Goal: Answer question/provide support

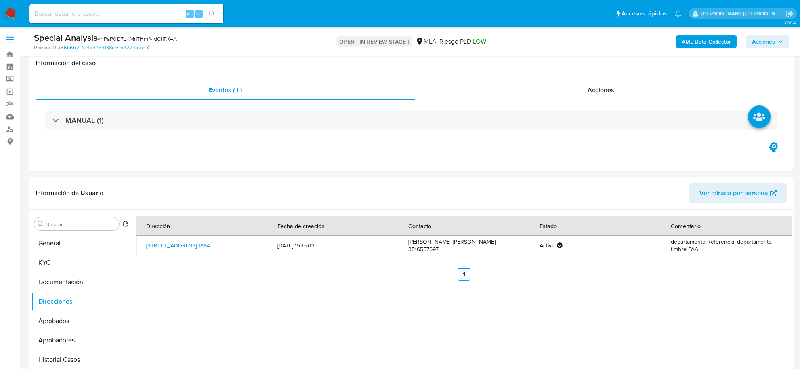
select select "10"
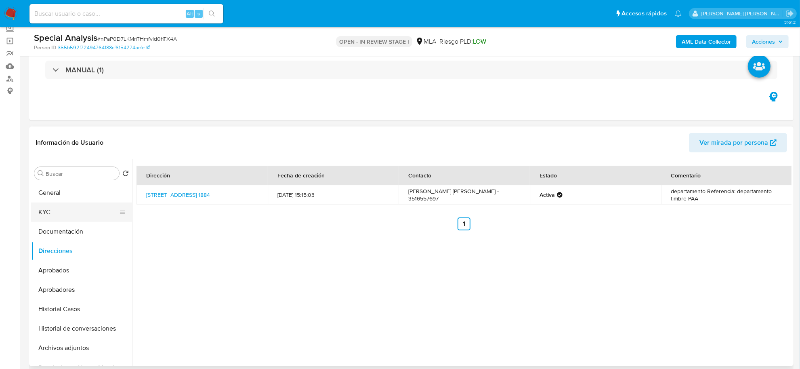
click at [43, 208] on button "KYC" at bounding box center [78, 211] width 95 height 19
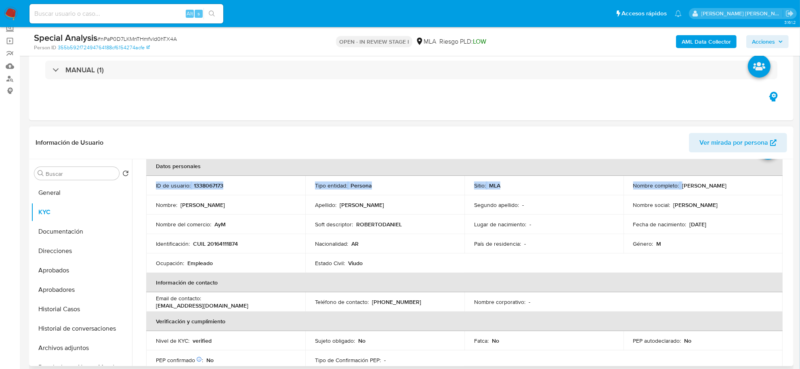
scroll to position [41, 0]
drag, startPoint x: 680, startPoint y: 172, endPoint x: 742, endPoint y: 188, distance: 64.4
click at [744, 188] on div "Nombre completo : Roberto Daniel Mondino" at bounding box center [703, 185] width 140 height 7
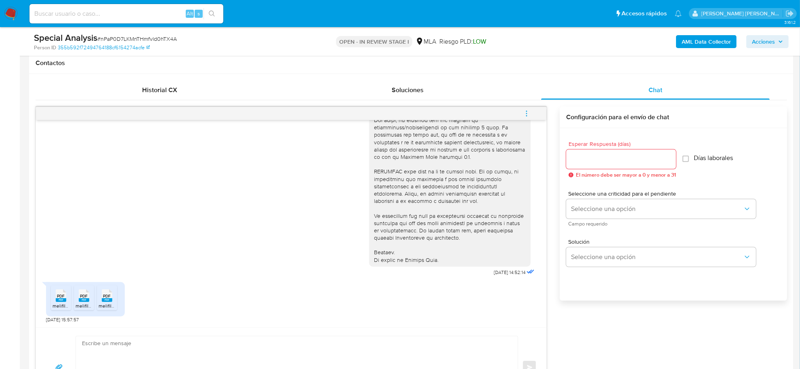
scroll to position [556, 0]
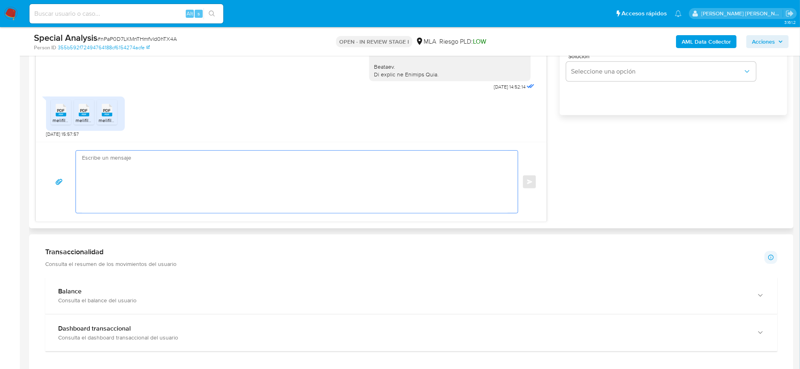
click at [94, 171] on textarea at bounding box center [295, 182] width 426 height 62
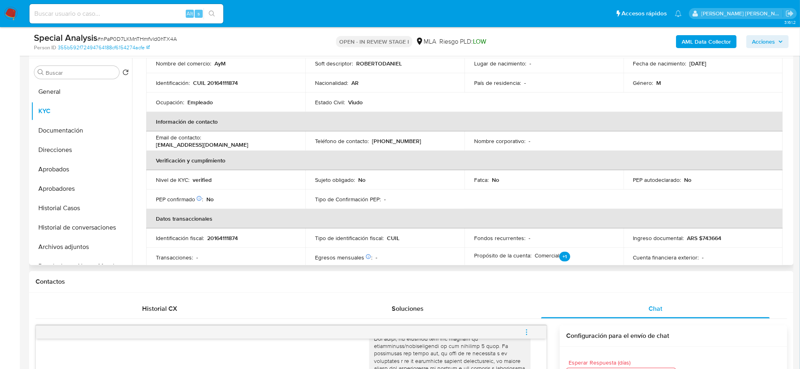
scroll to position [6, 0]
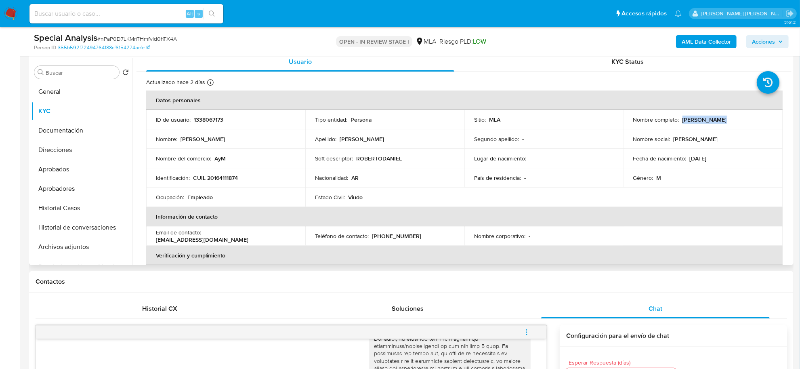
drag, startPoint x: 681, startPoint y: 120, endPoint x: 717, endPoint y: 122, distance: 36.0
click at [717, 122] on p "Roberto Daniel Mondino" at bounding box center [705, 119] width 44 height 7
copy p "Roberto Danie"
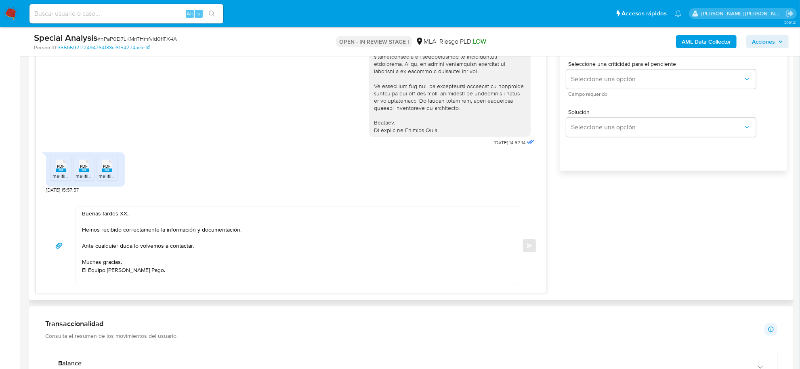
scroll to position [505, 0]
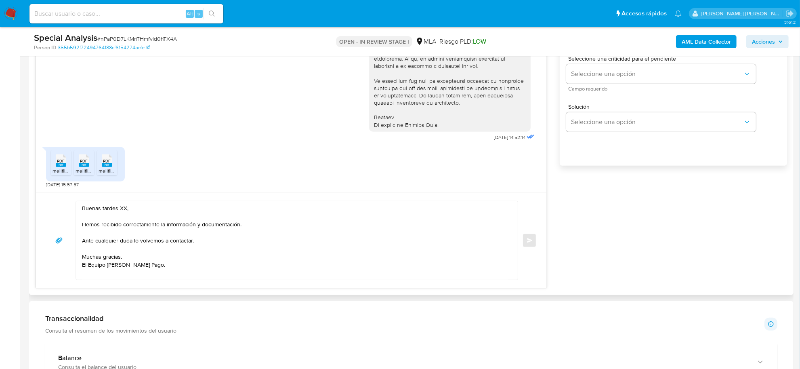
click at [120, 211] on textarea "Buenas tardes XX, Hemos recibido correctamente la información y documentación. …" at bounding box center [295, 240] width 426 height 78
paste textarea "Roberto Danie"
drag, startPoint x: 200, startPoint y: 225, endPoint x: 164, endPoint y: 223, distance: 36.0
click at [164, 223] on textarea "Buenas tardes Roberto Daniel, Hemos recibido correctamente la información y doc…" at bounding box center [295, 240] width 426 height 78
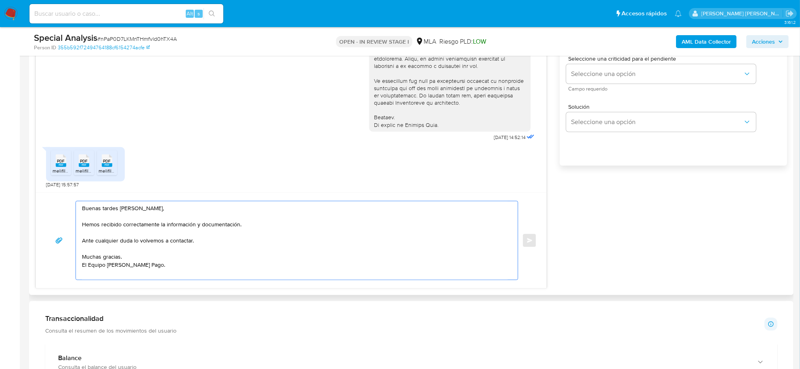
click at [234, 233] on textarea "Buenas tardes Roberto Daniel, Hemos recibido correctamente la información y doc…" at bounding box center [295, 240] width 426 height 78
drag, startPoint x: 238, startPoint y: 225, endPoint x: 160, endPoint y: 225, distance: 78.0
click at [160, 225] on textarea "Buenas tardes Roberto Daniel, Hemos recibido correctamente la información y doc…" at bounding box center [295, 240] width 426 height 78
click at [166, 243] on textarea "Buenas tardes Roberto Daniel, Hemos recibido correctamente sus recibos de sueld…" at bounding box center [295, 240] width 426 height 78
click at [166, 242] on textarea "Buenas tardes Roberto Daniel, Hemos recibido correctamente sus recibos de sueld…" at bounding box center [295, 240] width 426 height 78
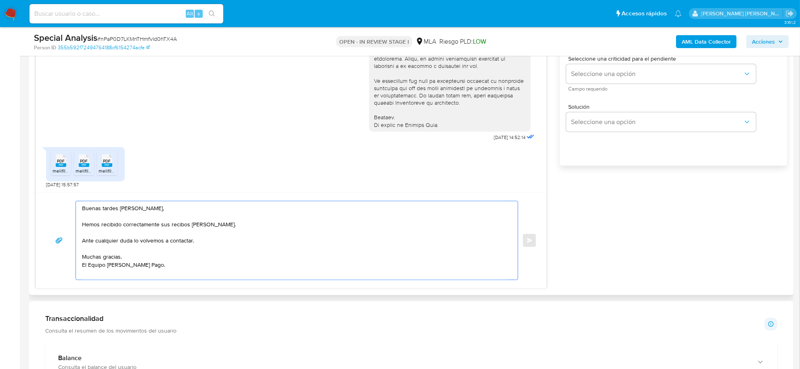
click at [166, 242] on textarea "Buenas tardes Roberto Daniel, Hemos recibido correctamente sus recibos de sueld…" at bounding box center [295, 240] width 426 height 78
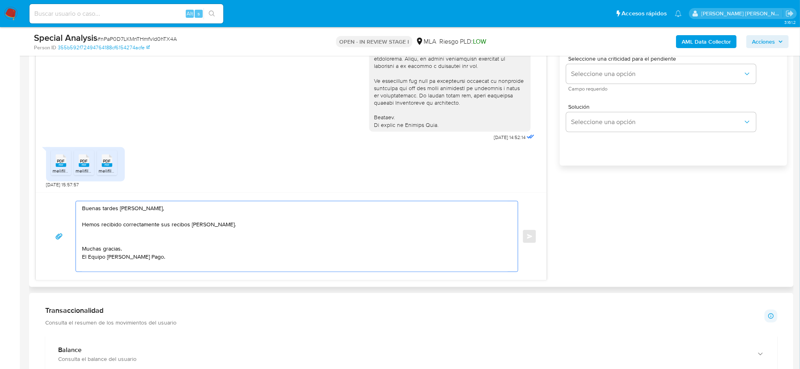
click at [154, 240] on textarea "Buenas tardes Roberto Daniel, Hemos recibido correctamente sus recibos de sueld…" at bounding box center [295, 236] width 426 height 70
paste textarea "Analizamos tu caso y notamos que la información registra inconsistencias. Verif…"
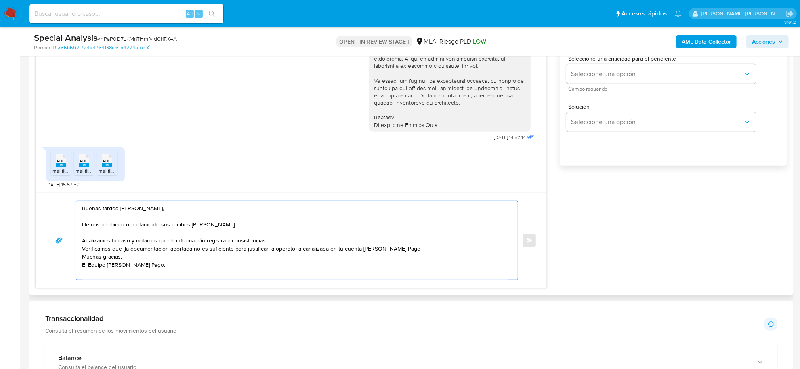
drag, startPoint x: 132, startPoint y: 242, endPoint x: 110, endPoint y: 244, distance: 22.3
click at [110, 244] on textarea "Buenas tardes Roberto Daniel, Hemos recibido correctamente sus recibos de sueld…" at bounding box center [295, 240] width 426 height 78
click at [132, 241] on textarea "Buenas tardes Roberto Daniel, Hemos recibido correctamente sus recibos de sueld…" at bounding box center [295, 240] width 426 height 78
drag, startPoint x: 125, startPoint y: 249, endPoint x: 77, endPoint y: 240, distance: 48.8
click at [77, 240] on div "Buenas tardes Roberto Daniel, Hemos recibido correctamente sus recibos de sueld…" at bounding box center [295, 240] width 438 height 78
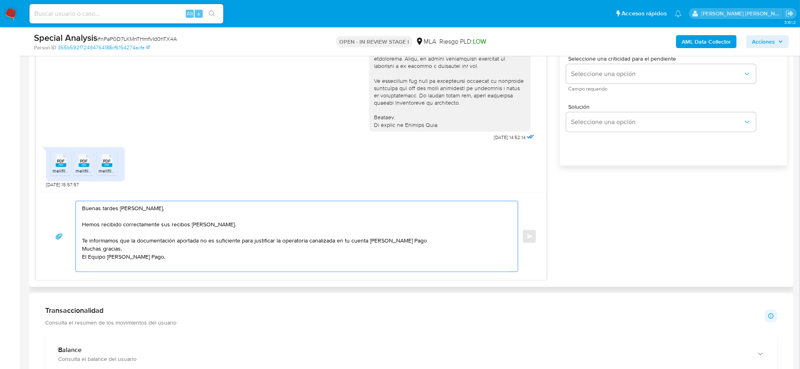
click at [419, 244] on textarea "Buenas tardes Roberto Daniel, Hemos recibido correctamente sus recibos de sueld…" at bounding box center [295, 236] width 426 height 70
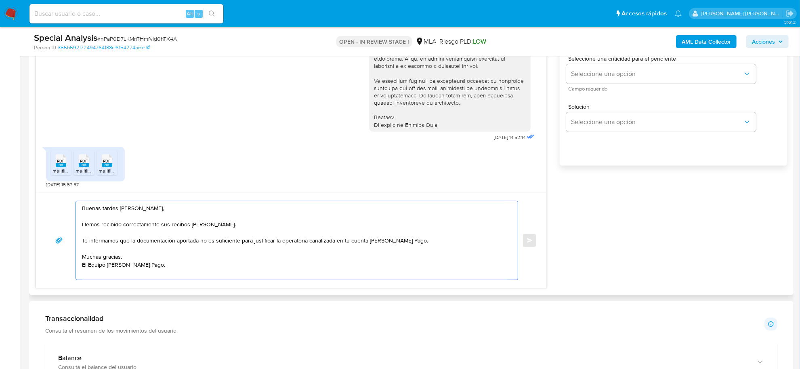
click at [275, 242] on textarea "Buenas tardes Roberto Daniel, Hemos recibido correctamente sus recibos de sueld…" at bounding box center [295, 240] width 426 height 78
drag, startPoint x: 326, startPoint y: 243, endPoint x: 301, endPoint y: 243, distance: 24.2
click at [124, 253] on textarea "Buenas tardes Roberto Daniel, Hemos recibido correctamente sus recibos de sueld…" at bounding box center [295, 240] width 426 height 78
click at [122, 251] on textarea "Buenas tardes Roberto Daniel, Hemos recibido correctamente sus recibos de sueld…" at bounding box center [295, 240] width 426 height 78
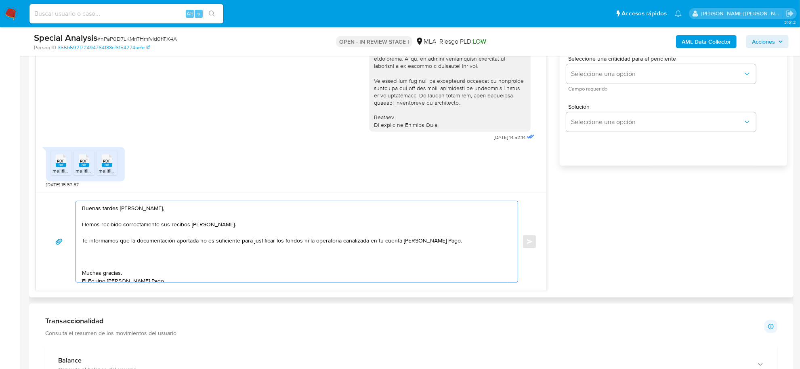
paste textarea "En función de las operaciones registradas en tu cuenta de Mercado Pago, necesit…"
click at [370, 260] on textarea "Buenas tardes Roberto Daniel, Hemos recibido correctamente sus recibos de sueld…" at bounding box center [295, 241] width 426 height 81
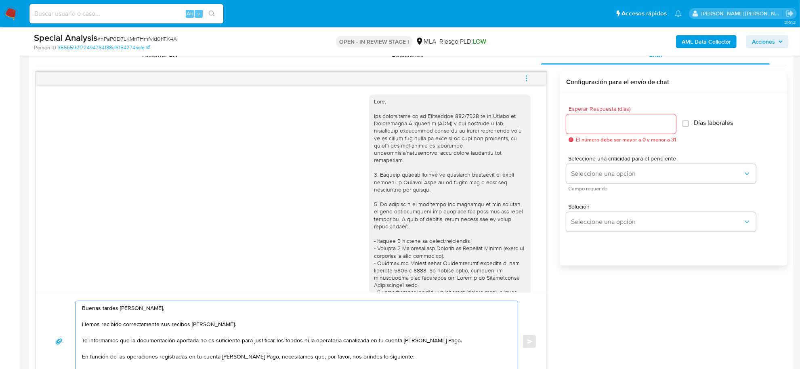
scroll to position [21, 0]
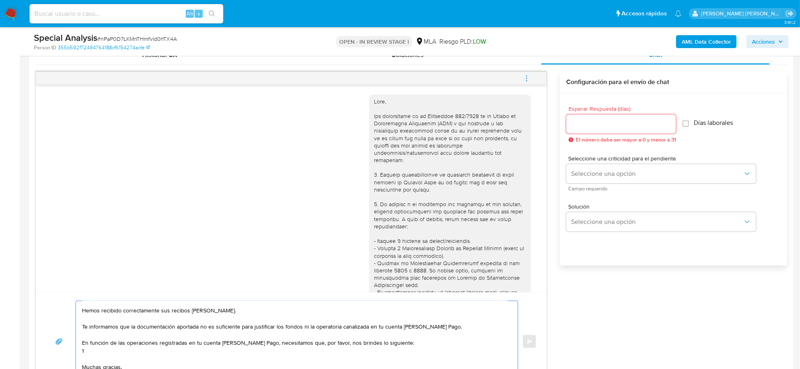
paste textarea "Detalla la actividad que realizas a través de tu cuenta. De corresponder a una …"
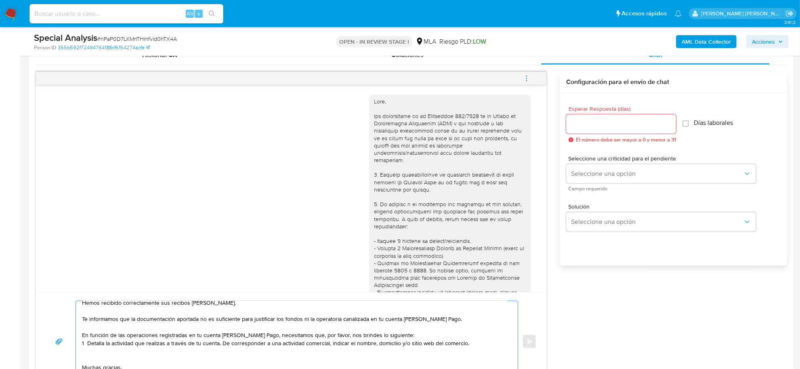
click at [85, 344] on textarea "Buenas tardes Roberto Daniel, Hemos recibido correctamente sus recibos de sueld…" at bounding box center [295, 341] width 426 height 81
click at [223, 344] on textarea "Buenas tardes Roberto Daniel, Hemos recibido correctamente sus recibos de sueld…" at bounding box center [295, 341] width 426 height 81
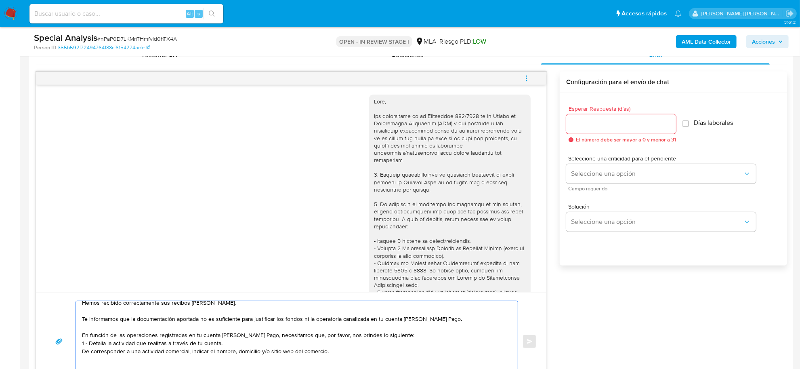
scroll to position [38, 0]
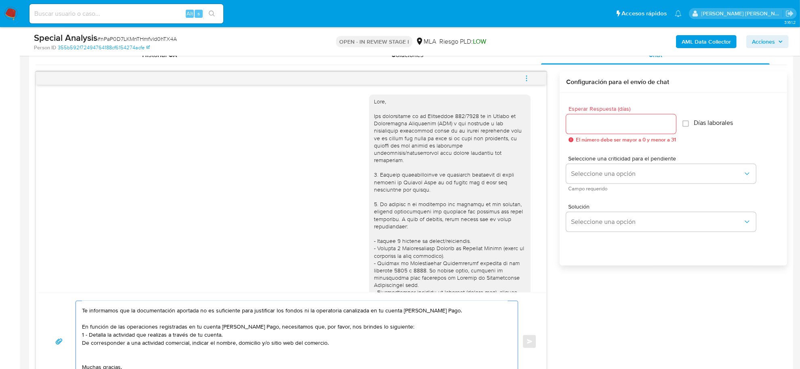
click at [174, 347] on textarea "Buenas tardes Roberto Daniel, Hemos recibido correctamente sus recibos de sueld…" at bounding box center [295, 341] width 426 height 81
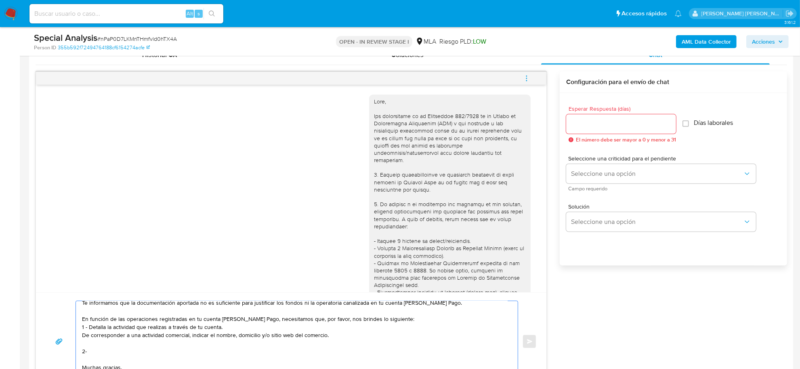
click at [408, 320] on textarea "Buenas tardes Roberto Daniel, Hemos recibido correctamente sus recibos de sueld…" at bounding box center [295, 341] width 426 height 81
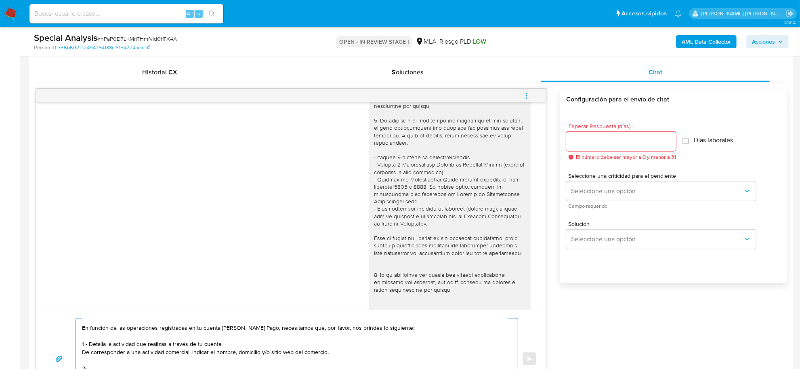
scroll to position [405, 0]
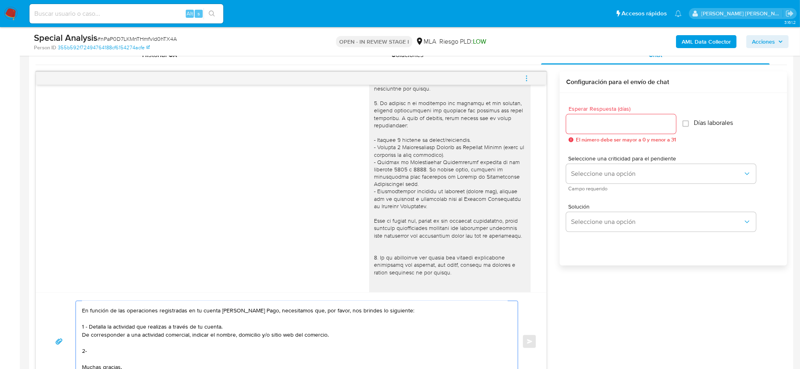
click at [85, 332] on textarea "Buenas tardes Roberto Daniel, Hemos recibido correctamente sus recibos de sueld…" at bounding box center [295, 341] width 426 height 81
click at [82, 327] on textarea "Buenas tardes Roberto Daniel, Hemos recibido correctamente sus recibos de sueld…" at bounding box center [295, 341] width 426 height 81
click at [86, 332] on textarea "Buenas tardes Roberto Daniel, Hemos recibido correctamente sus recibos de sueld…" at bounding box center [295, 341] width 426 height 81
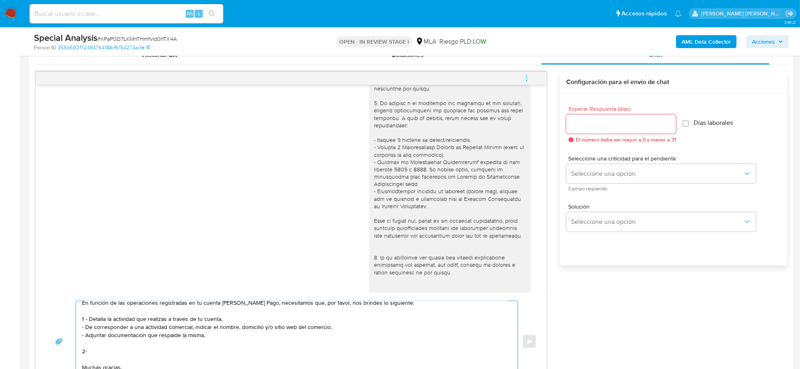
click at [128, 350] on textarea "Buenas tardes Roberto Daniel, Hemos recibido correctamente sus recibos de sueld…" at bounding box center [295, 341] width 426 height 81
paste textarea "vínculo con las siguientes contrapartes con las que operaste, el motivo de las …"
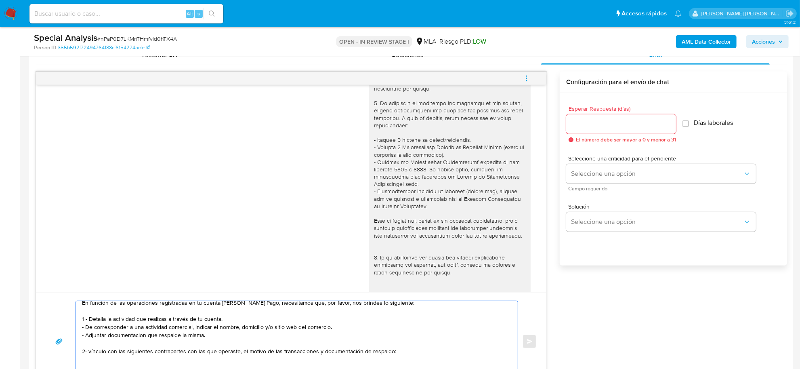
click at [92, 353] on textarea "Buenas tardes Roberto Daniel, Hemos recibido correctamente sus recibos de sueld…" at bounding box center [295, 341] width 426 height 81
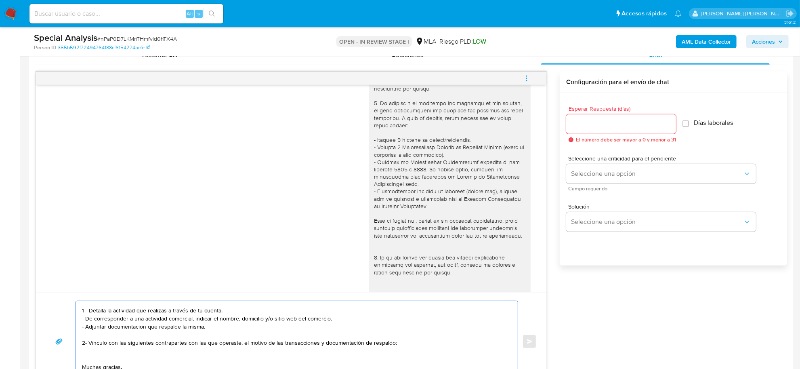
scroll to position [70, 0]
click at [87, 344] on textarea "Buenas tardes Roberto Daniel, Hemos recibido correctamente sus recibos de sueld…" at bounding box center [295, 341] width 426 height 81
paste textarea "- Gerarda Vanesa Astorga CUIT 27327242828 (SIN ACTIVIDAD) , de quien recibe 62 …"
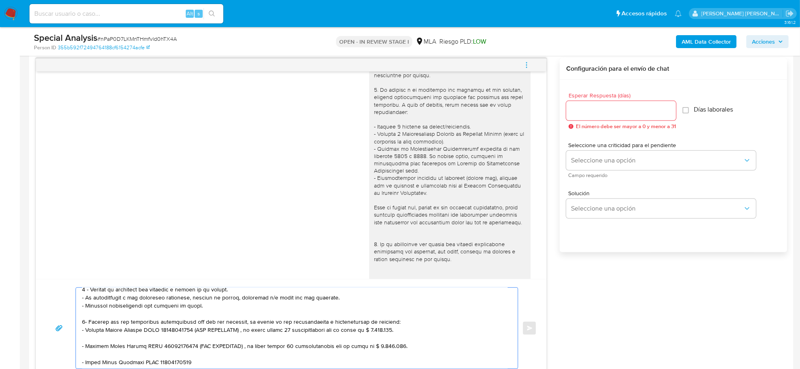
scroll to position [76, 0]
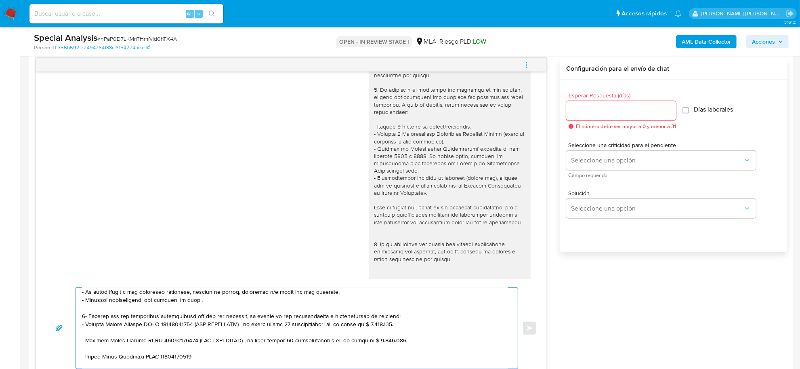
drag, startPoint x: 197, startPoint y: 325, endPoint x: 203, endPoint y: 330, distance: 8.0
click at [203, 330] on textarea at bounding box center [295, 328] width 426 height 81
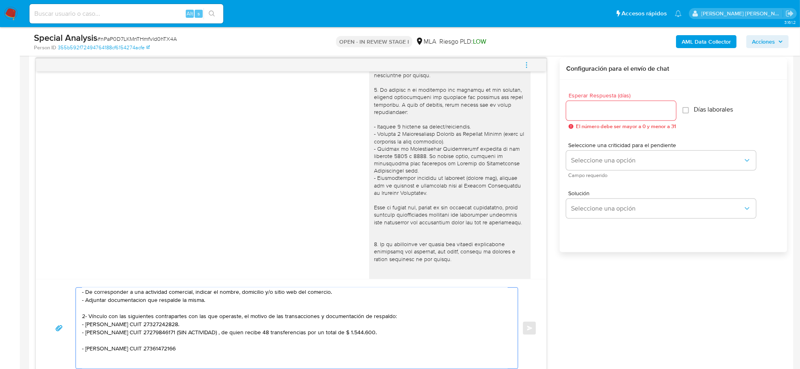
drag, startPoint x: 181, startPoint y: 330, endPoint x: 194, endPoint y: 337, distance: 15.0
click at [194, 337] on textarea "Buenas tardes Roberto Daniel, Hemos recibido correctamente sus recibos de sueld…" at bounding box center [295, 328] width 426 height 81
click at [190, 340] on textarea "Buenas tardes Roberto Daniel, Hemos recibido correctamente sus recibos de sueld…" at bounding box center [295, 328] width 426 height 81
click at [143, 352] on textarea "Buenas tardes Roberto Daniel, Hemos recibido correctamente sus recibos de sueld…" at bounding box center [295, 328] width 426 height 81
click at [112, 350] on textarea "Buenas tardes Roberto Daniel, Hemos recibido correctamente sus recibos de sueld…" at bounding box center [295, 328] width 426 height 81
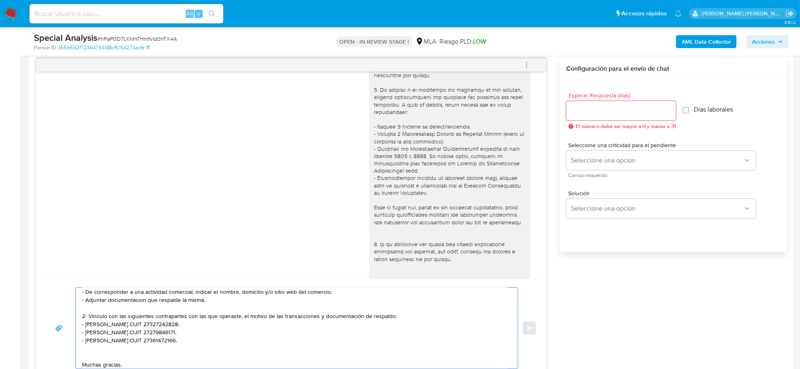
paste textarea "- Mondino Ezequiel Matias CUIT 20361396058 (SIN ACTIVIDAD) , a quien le envía 1…"
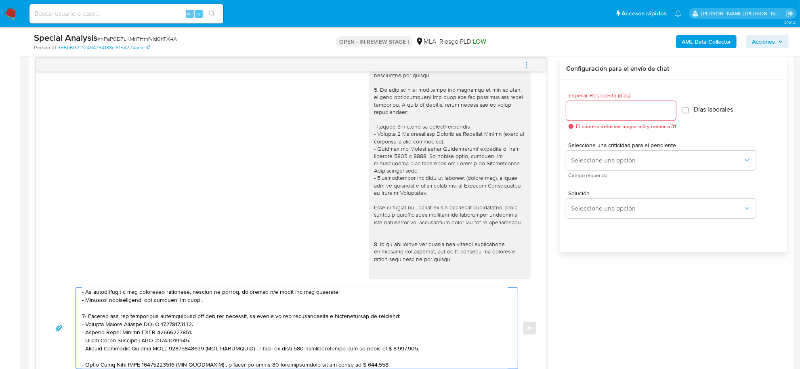
scroll to position [100, 0]
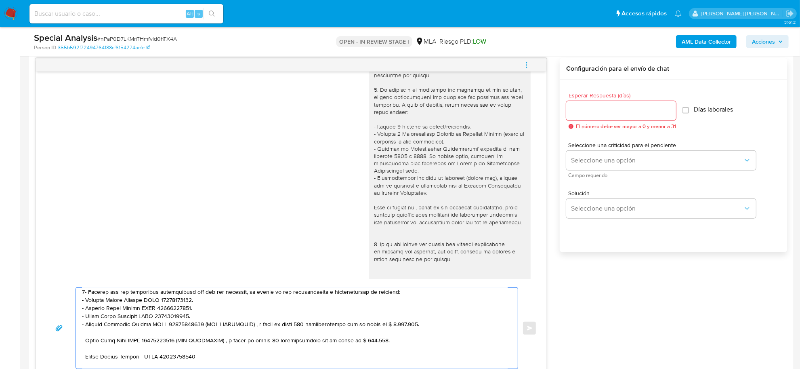
drag, startPoint x: 198, startPoint y: 324, endPoint x: 206, endPoint y: 332, distance: 11.7
click at [206, 332] on textarea at bounding box center [295, 328] width 426 height 81
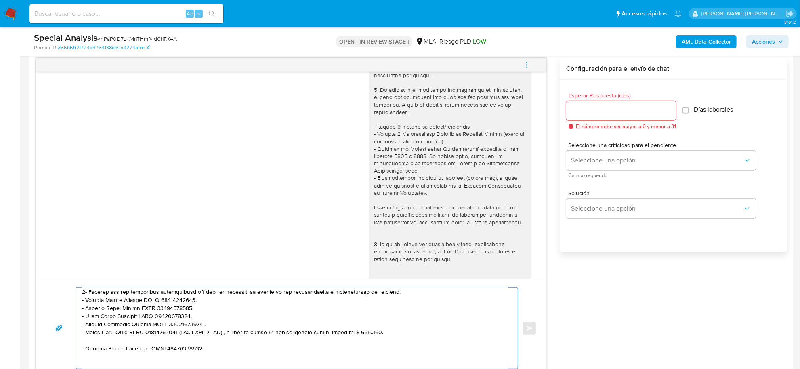
drag, startPoint x: 176, startPoint y: 332, endPoint x: 191, endPoint y: 339, distance: 16.1
click at [191, 339] on textarea at bounding box center [295, 328] width 426 height 81
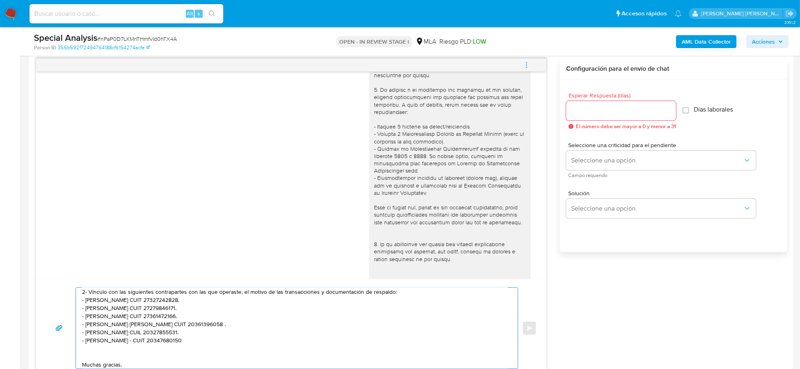
click at [198, 343] on textarea "Buenas tardes Roberto Daniel, Hemos recibido correctamente sus recibos de sueld…" at bounding box center [295, 328] width 426 height 81
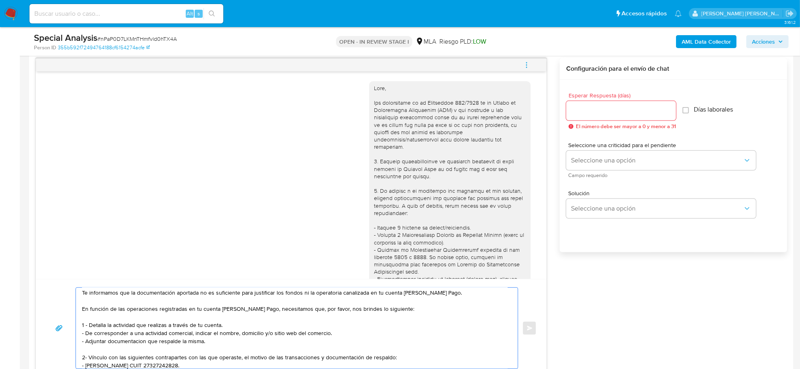
scroll to position [0, 0]
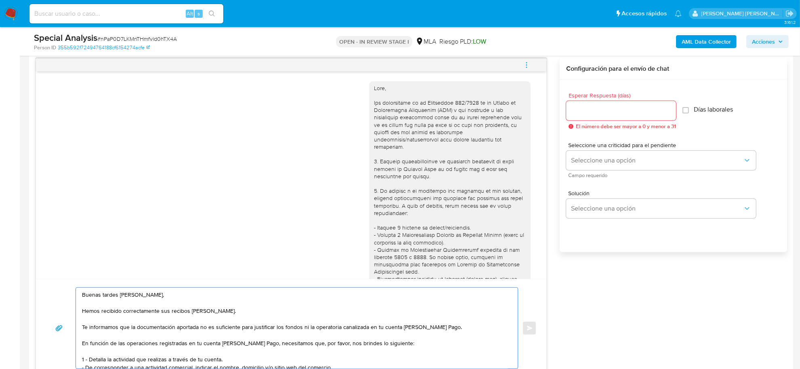
click at [452, 328] on textarea "Buenas tardes Roberto Daniel, Hemos recibido correctamente sus recibos de sueld…" at bounding box center [295, 328] width 426 height 81
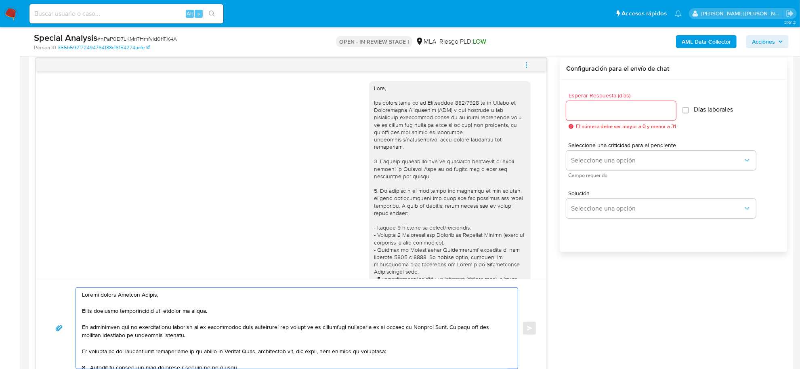
drag, startPoint x: 471, startPoint y: 328, endPoint x: 445, endPoint y: 328, distance: 25.9
click at [445, 328] on textarea at bounding box center [295, 328] width 426 height 81
click at [225, 338] on textarea at bounding box center [295, 328] width 426 height 81
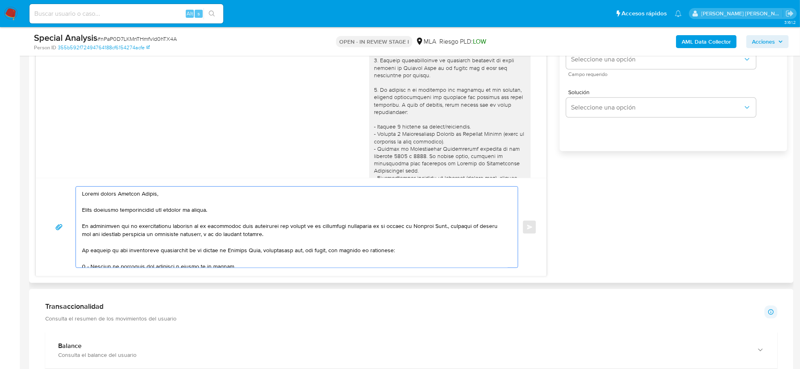
drag, startPoint x: 334, startPoint y: 253, endPoint x: 80, endPoint y: 250, distance: 254.5
click at [80, 250] on div at bounding box center [295, 227] width 438 height 81
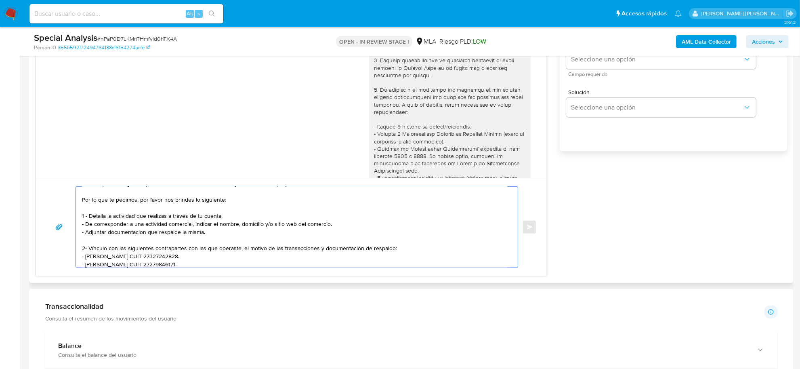
click at [88, 209] on textarea "Buenas tardes Roberto Daniel, Hemos recibido correctamente sus recibos de sueld…" at bounding box center [295, 227] width 426 height 81
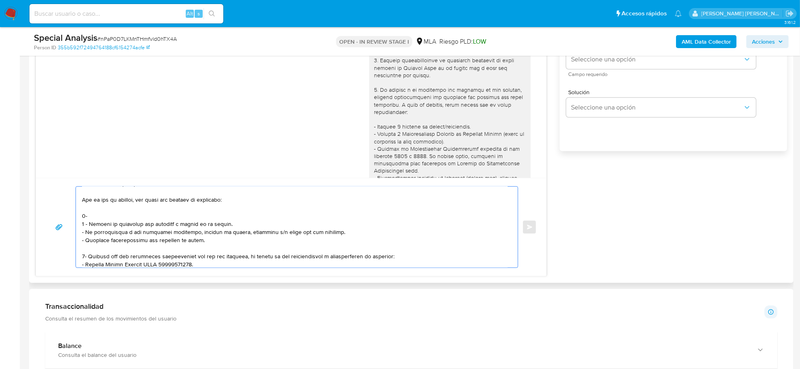
paste textarea "de las operaciones registradas en tu cuenta de Mercado Pago"
click at [91, 215] on textarea at bounding box center [295, 227] width 426 height 81
click at [245, 219] on textarea at bounding box center [295, 227] width 426 height 81
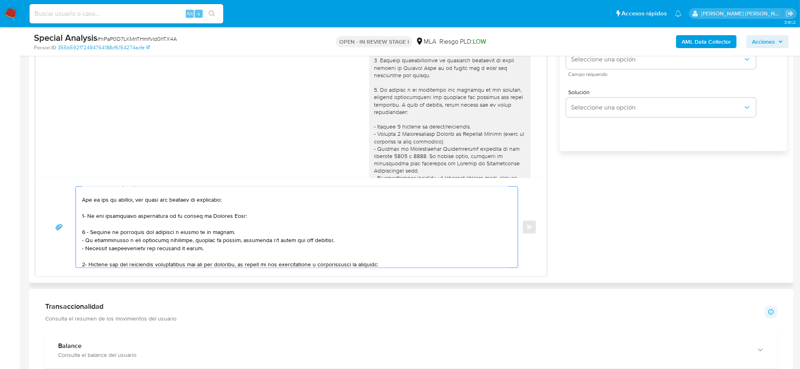
drag, startPoint x: 87, startPoint y: 217, endPoint x: 223, endPoint y: 199, distance: 137.0
click at [223, 199] on textarea at bounding box center [295, 227] width 426 height 81
click at [166, 229] on textarea at bounding box center [295, 227] width 426 height 81
click at [129, 207] on textarea at bounding box center [295, 227] width 426 height 81
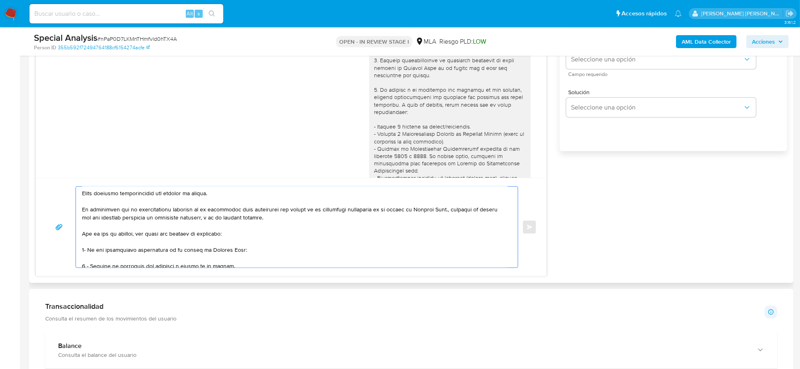
scroll to position [0, 0]
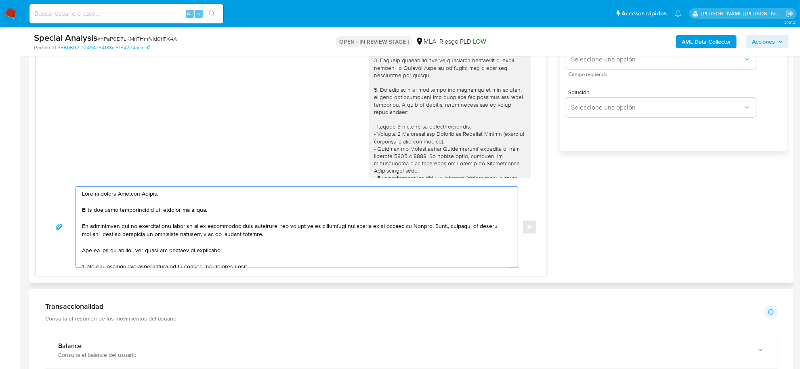
click at [133, 250] on textarea at bounding box center [295, 227] width 426 height 81
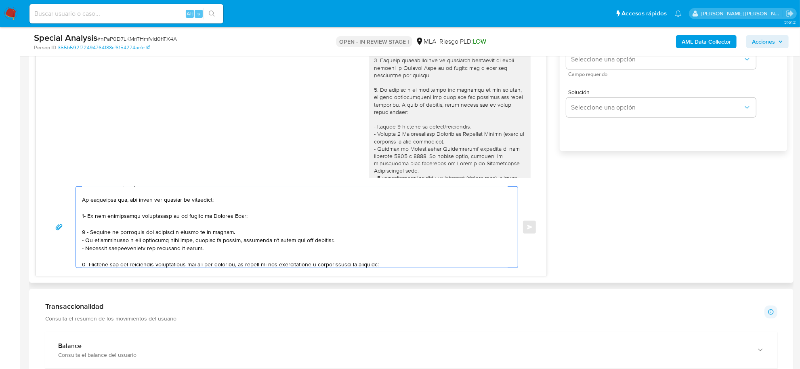
click at [86, 233] on textarea at bounding box center [295, 227] width 426 height 81
click at [85, 264] on textarea at bounding box center [295, 227] width 426 height 81
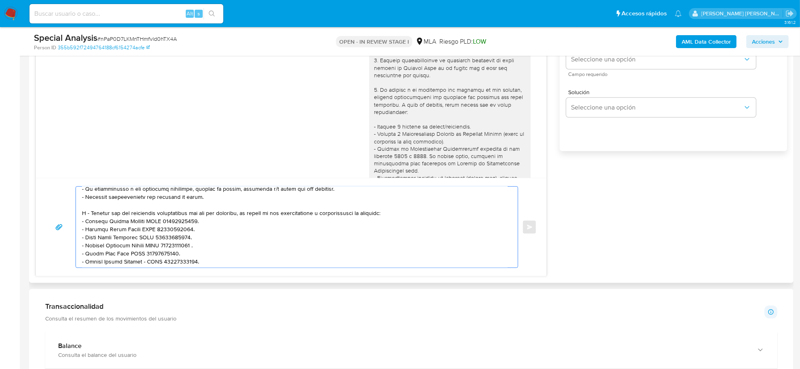
scroll to position [143, 0]
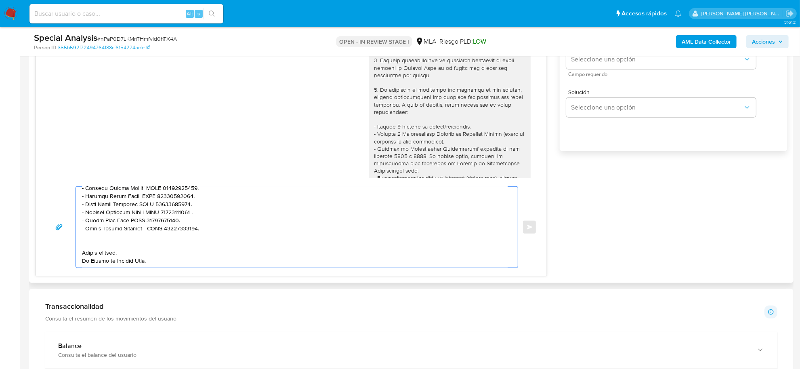
click at [101, 234] on textarea at bounding box center [295, 227] width 426 height 81
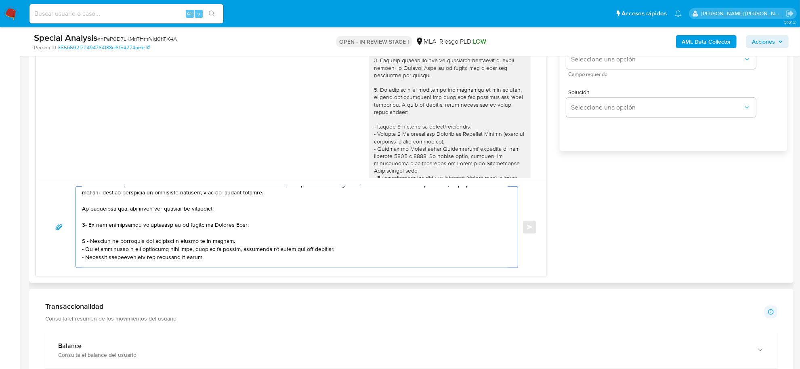
scroll to position [469, 0]
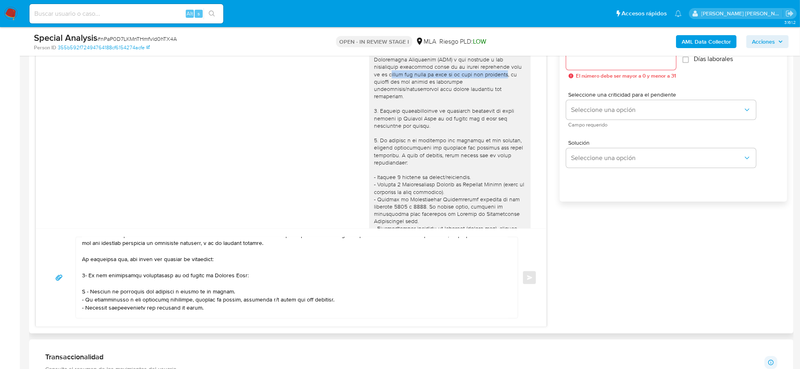
drag, startPoint x: 493, startPoint y: 67, endPoint x: 466, endPoint y: 74, distance: 27.8
click at [466, 74] on div at bounding box center [450, 254] width 152 height 441
copy div "uenta del menor de edad de la cual sos aprobador"
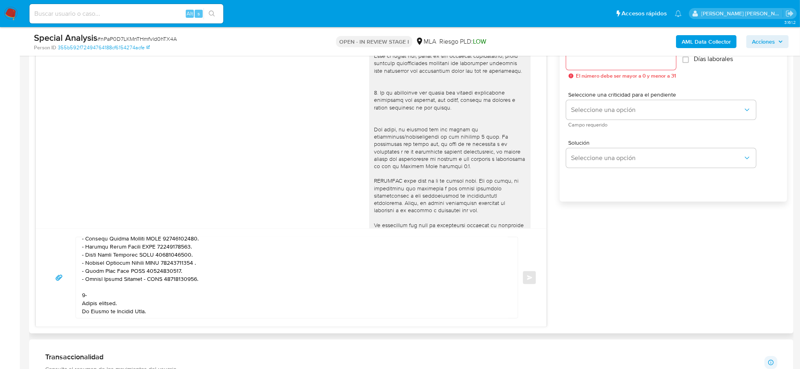
scroll to position [143, 0]
click at [107, 290] on textarea at bounding box center [295, 277] width 426 height 81
paste textarea "uenta del menor de edad de la cual sos aprobador"
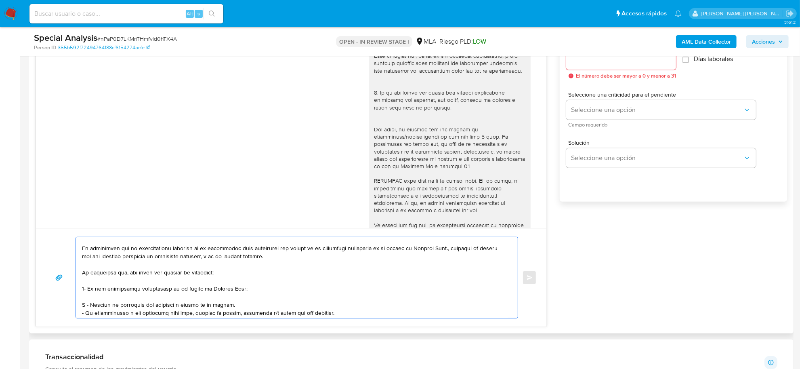
scroll to position [51, 0]
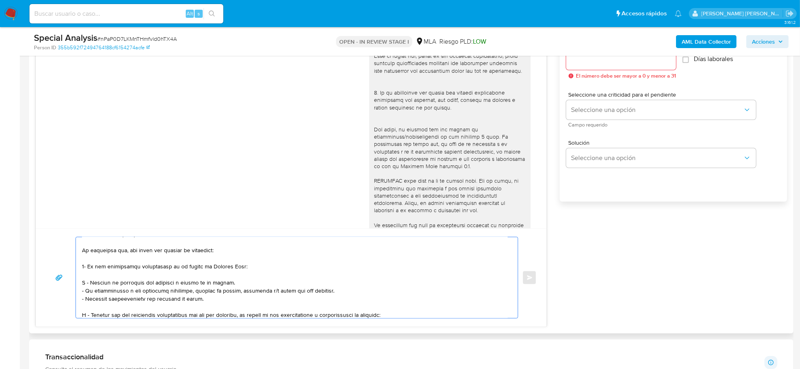
drag, startPoint x: 88, startPoint y: 267, endPoint x: 170, endPoint y: 267, distance: 82.4
click at [170, 267] on textarea at bounding box center [295, 277] width 426 height 81
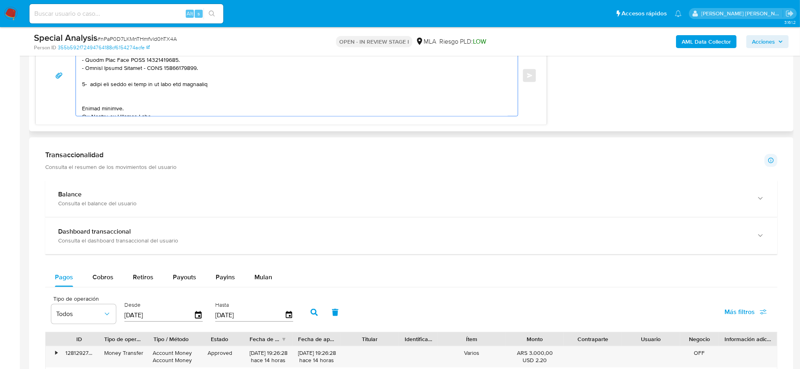
scroll to position [159, 0]
click at [90, 73] on textarea at bounding box center [295, 75] width 426 height 81
paste textarea "De las operaciones registradas en"
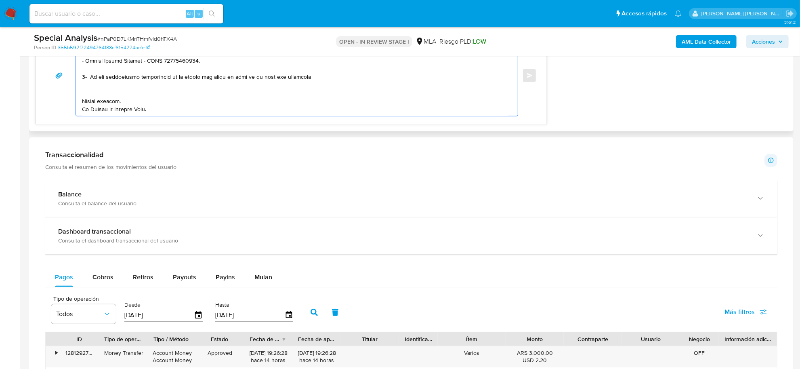
click at [311, 69] on textarea at bounding box center [295, 75] width 426 height 81
click at [313, 69] on textarea at bounding box center [295, 75] width 426 height 81
paste textarea "Azul Jazmin Mondino CUIL 27512776642"
click at [419, 71] on textarea at bounding box center [295, 75] width 426 height 81
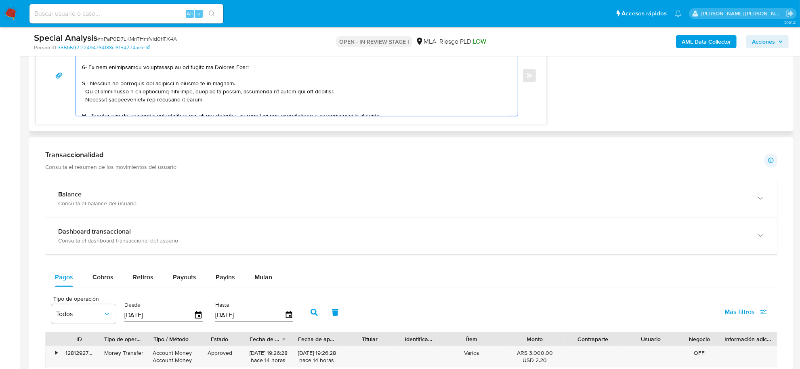
scroll to position [58, 0]
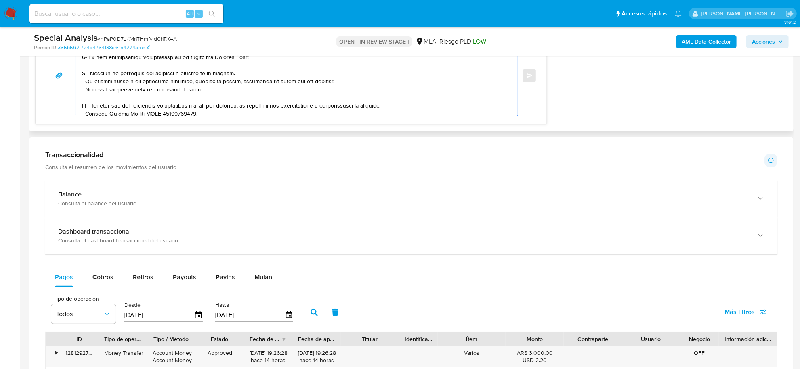
click at [128, 91] on textarea at bounding box center [295, 75] width 426 height 81
drag, startPoint x: 217, startPoint y: 90, endPoint x: 72, endPoint y: 70, distance: 146.4
click at [72, 70] on div "Enviar" at bounding box center [291, 76] width 491 height 82
click at [153, 96] on textarea at bounding box center [295, 75] width 426 height 81
click at [85, 106] on textarea at bounding box center [295, 75] width 426 height 81
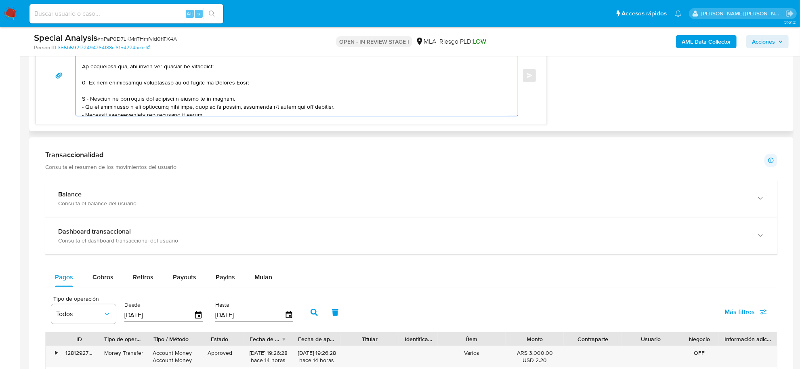
scroll to position [7, 0]
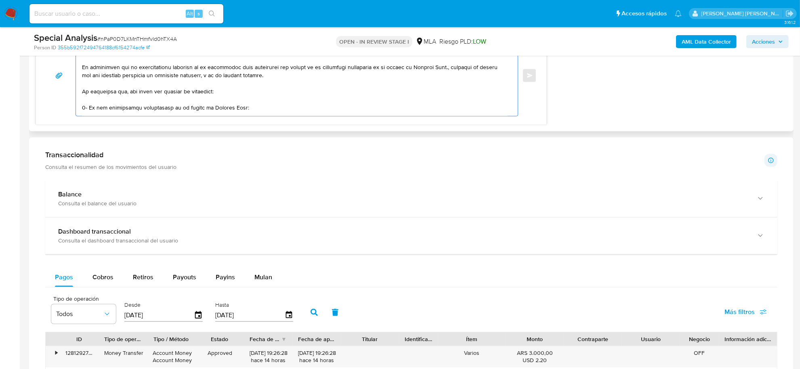
click at [85, 109] on textarea at bounding box center [295, 75] width 426 height 81
click at [84, 108] on textarea at bounding box center [295, 75] width 426 height 81
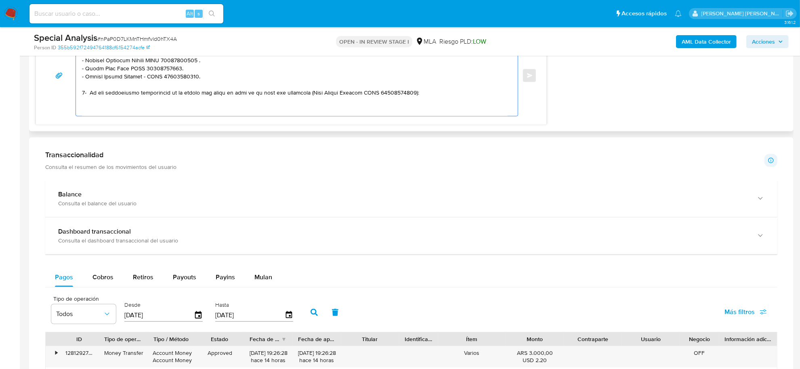
scroll to position [159, 0]
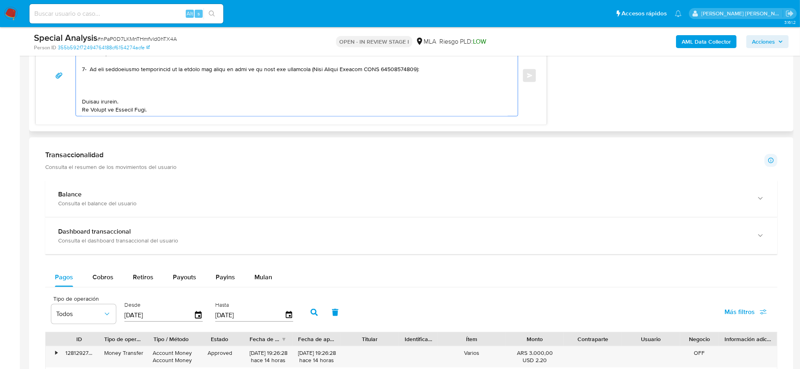
drag, startPoint x: 168, startPoint y: 71, endPoint x: 427, endPoint y: 70, distance: 259.4
click at [427, 70] on textarea at bounding box center [295, 75] width 426 height 81
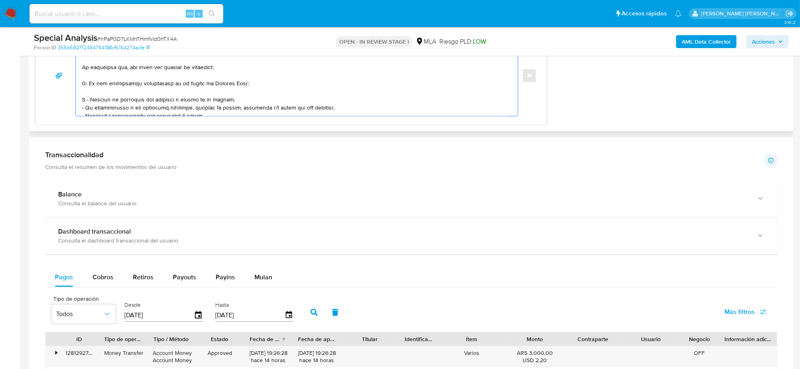
scroll to position [7, 0]
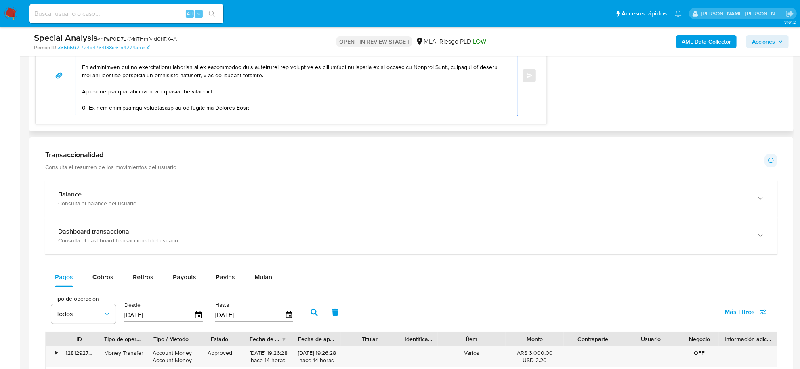
click at [241, 108] on textarea at bounding box center [295, 75] width 426 height 81
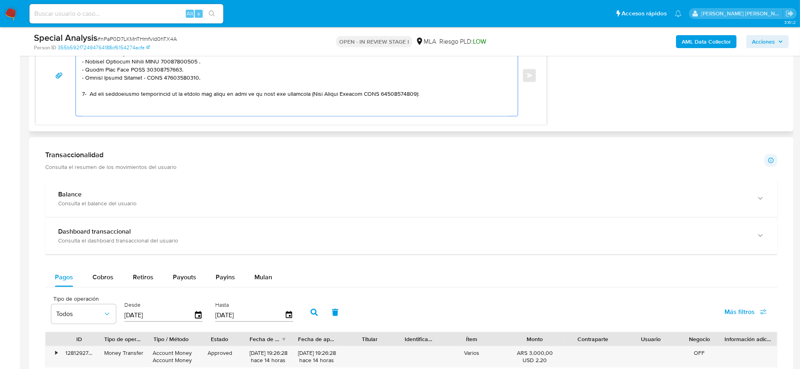
drag, startPoint x: 198, startPoint y: 109, endPoint x: 261, endPoint y: 92, distance: 65.9
click at [261, 92] on textarea at bounding box center [295, 75] width 426 height 81
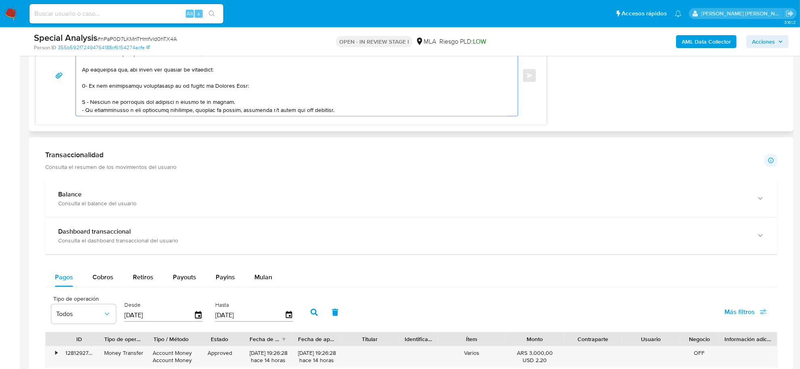
scroll to position [51, 0]
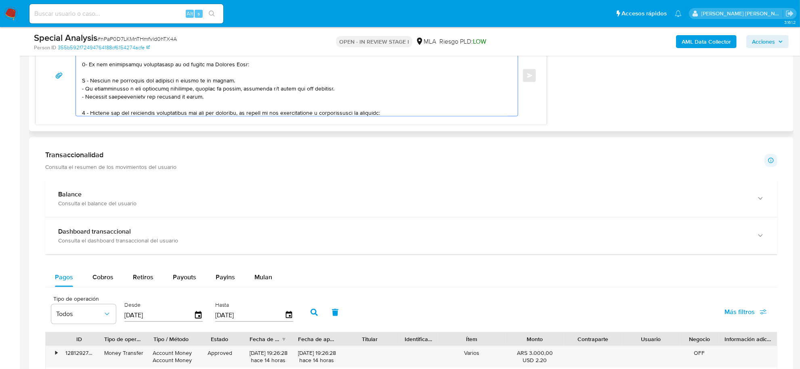
drag, startPoint x: 198, startPoint y: 64, endPoint x: 248, endPoint y: 68, distance: 50.7
click at [248, 68] on textarea at bounding box center [295, 75] width 426 height 81
paste textarea "en la cuenta del menor de edad de la cual sos aprobador (Azul Jazmin Mondino CU…"
click at [198, 65] on textarea at bounding box center [295, 75] width 426 height 81
click at [87, 80] on textarea at bounding box center [295, 75] width 426 height 81
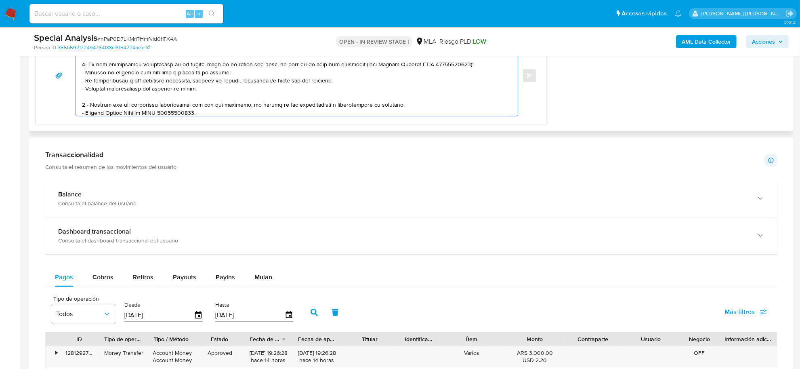
click at [86, 84] on textarea at bounding box center [295, 75] width 426 height 81
drag, startPoint x: 225, startPoint y: 73, endPoint x: 85, endPoint y: 73, distance: 139.8
click at [85, 73] on textarea at bounding box center [295, 75] width 426 height 81
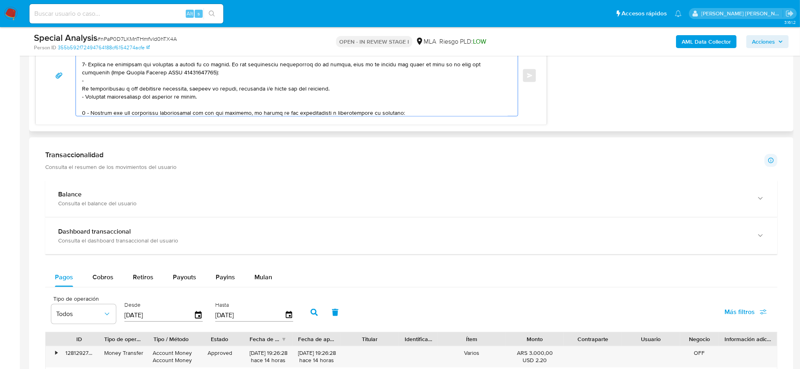
click at [211, 69] on textarea at bounding box center [295, 75] width 426 height 81
drag, startPoint x: 219, startPoint y: 65, endPoint x: 334, endPoint y: 67, distance: 115.2
click at [334, 67] on textarea at bounding box center [295, 75] width 426 height 81
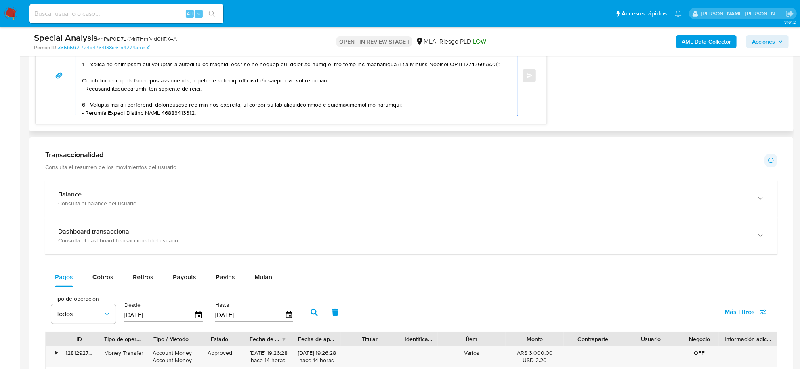
drag, startPoint x: 484, startPoint y: 66, endPoint x: 487, endPoint y: 69, distance: 4.6
click at [487, 69] on textarea at bounding box center [295, 75] width 426 height 81
click at [83, 81] on textarea at bounding box center [295, 75] width 426 height 81
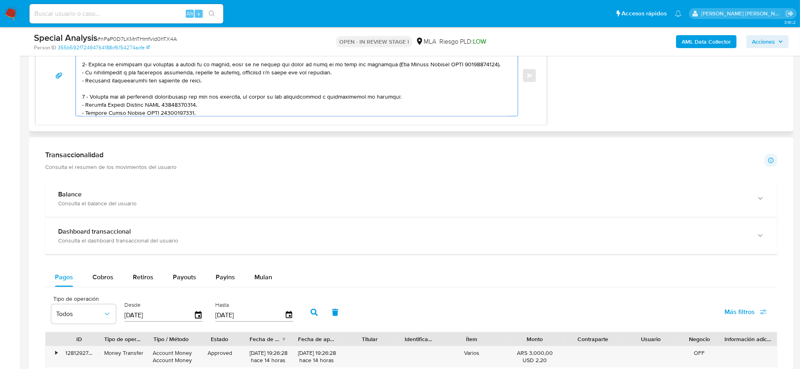
click at [104, 65] on textarea at bounding box center [295, 75] width 426 height 81
click at [240, 98] on textarea at bounding box center [295, 75] width 426 height 81
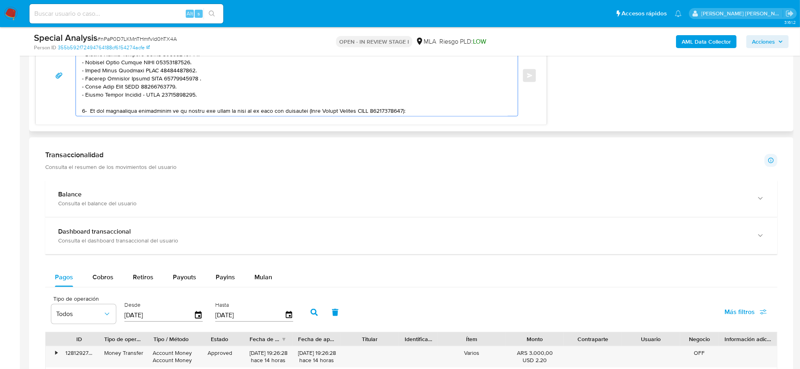
scroll to position [151, 0]
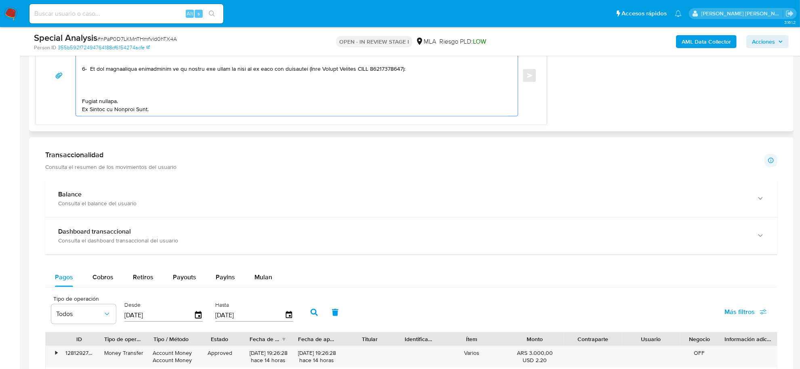
click at [135, 65] on textarea at bounding box center [295, 75] width 426 height 81
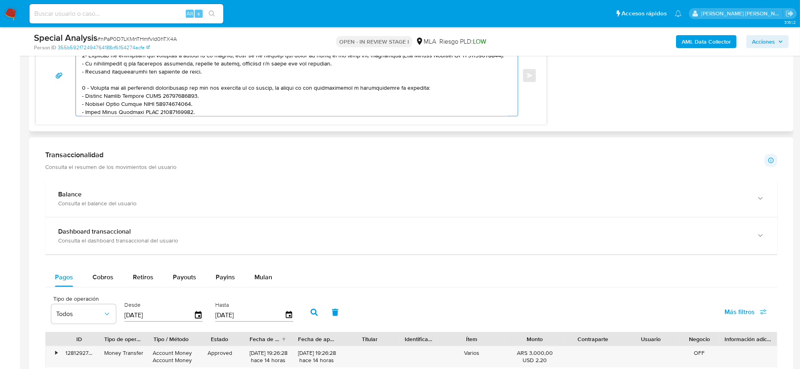
scroll to position [42, 0]
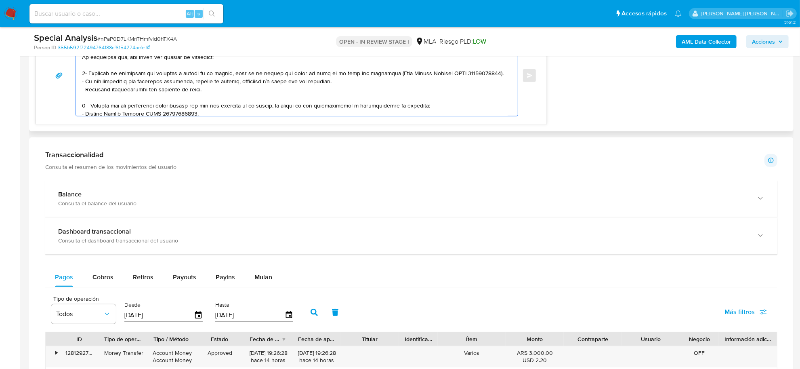
click at [128, 67] on textarea at bounding box center [295, 75] width 426 height 81
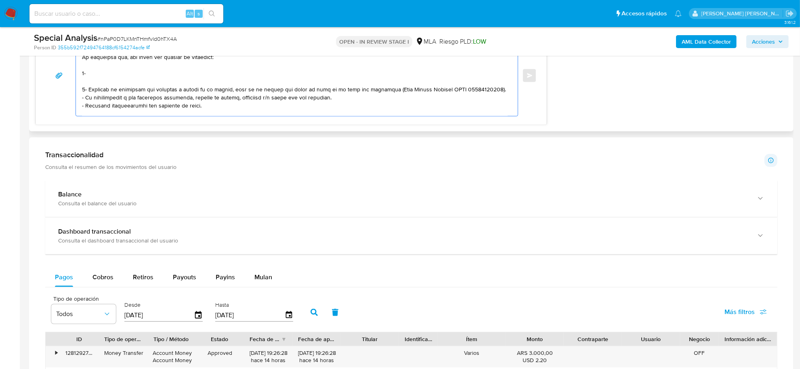
paste textarea "Indicar vínculo con la persona menor de edad."
drag, startPoint x: 383, startPoint y: 91, endPoint x: 484, endPoint y: 89, distance: 101.4
click at [484, 89] on textarea at bounding box center [295, 75] width 426 height 81
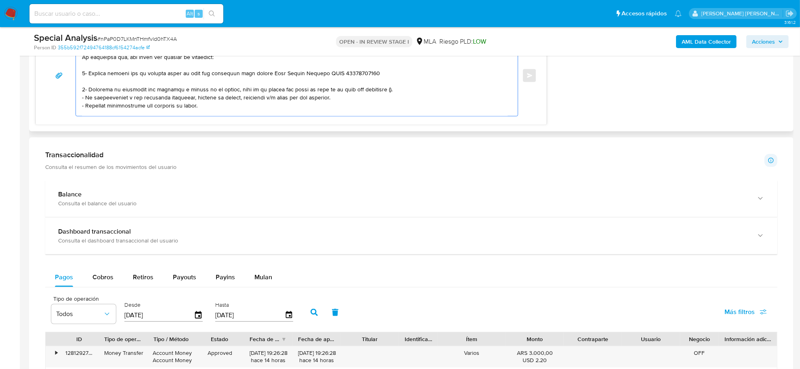
click at [269, 74] on textarea at bounding box center [295, 75] width 426 height 81
click at [388, 70] on textarea at bounding box center [295, 75] width 426 height 81
click at [84, 89] on textarea at bounding box center [295, 75] width 426 height 81
drag, startPoint x: 382, startPoint y: 88, endPoint x: 386, endPoint y: 90, distance: 4.5
click at [386, 90] on textarea at bounding box center [295, 75] width 426 height 81
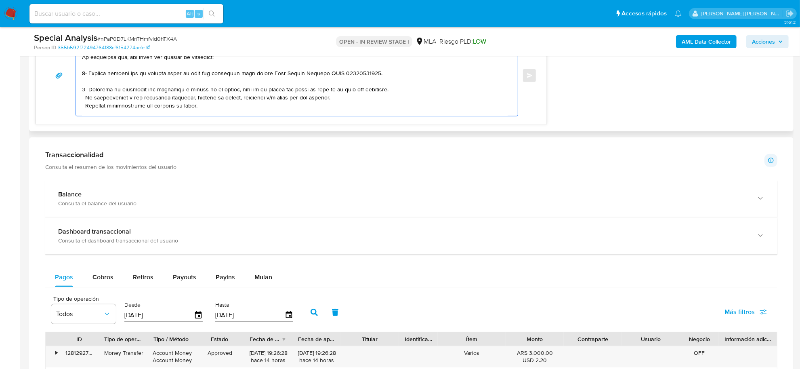
drag, startPoint x: 320, startPoint y: 90, endPoint x: 382, endPoint y: 90, distance: 62.2
click at [382, 90] on textarea at bounding box center [295, 75] width 426 height 81
drag, startPoint x: 270, startPoint y: 73, endPoint x: 370, endPoint y: 72, distance: 100.6
click at [370, 72] on textarea at bounding box center [295, 75] width 426 height 81
click at [237, 74] on textarea at bounding box center [295, 75] width 426 height 81
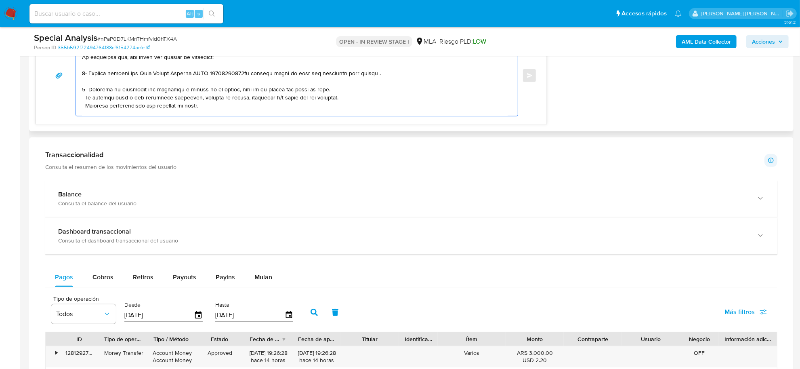
click at [242, 74] on textarea at bounding box center [295, 75] width 426 height 81
click at [277, 82] on textarea at bounding box center [295, 75] width 426 height 81
click at [232, 91] on textarea at bounding box center [295, 75] width 426 height 81
click at [307, 90] on textarea at bounding box center [295, 75] width 426 height 81
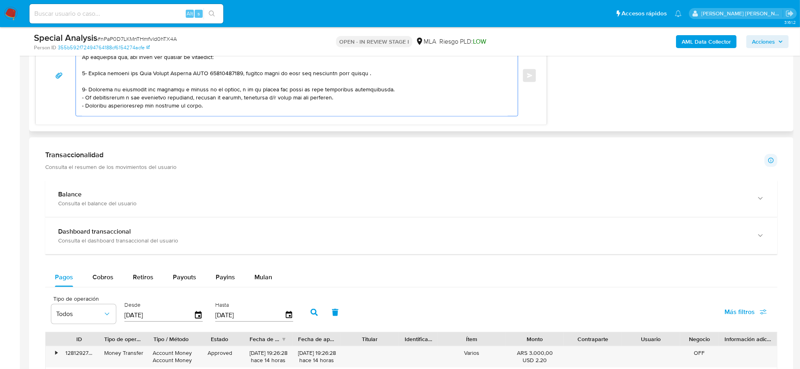
click at [324, 89] on textarea at bounding box center [295, 75] width 426 height 81
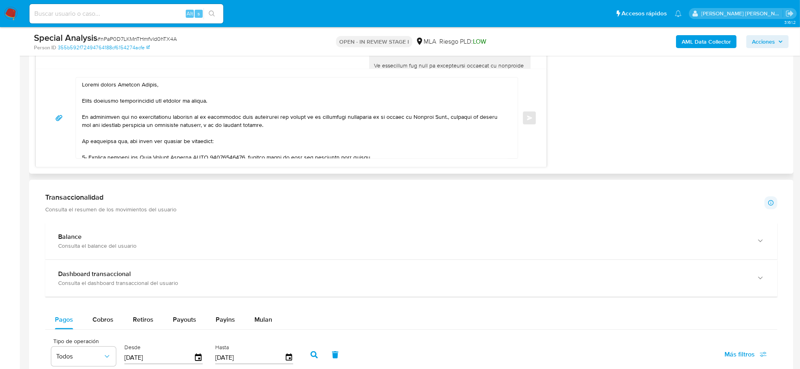
scroll to position [570, 0]
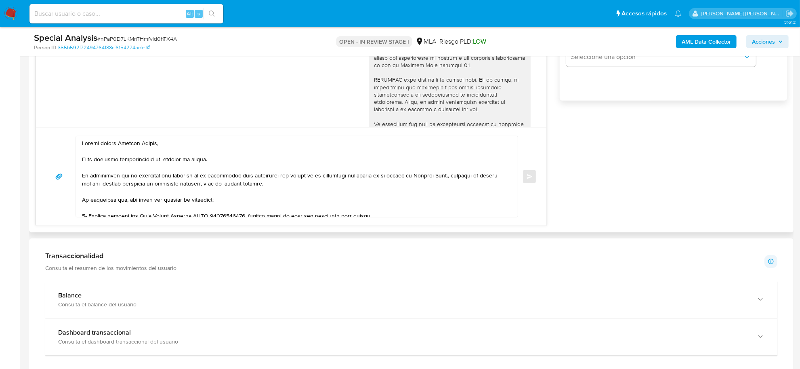
click at [446, 177] on textarea at bounding box center [295, 176] width 426 height 81
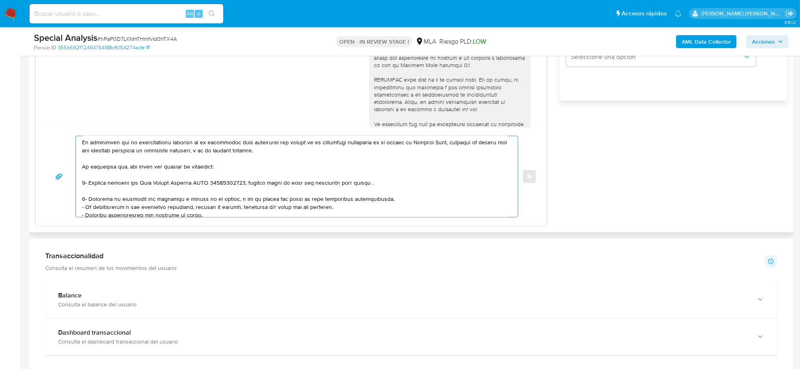
scroll to position [51, 0]
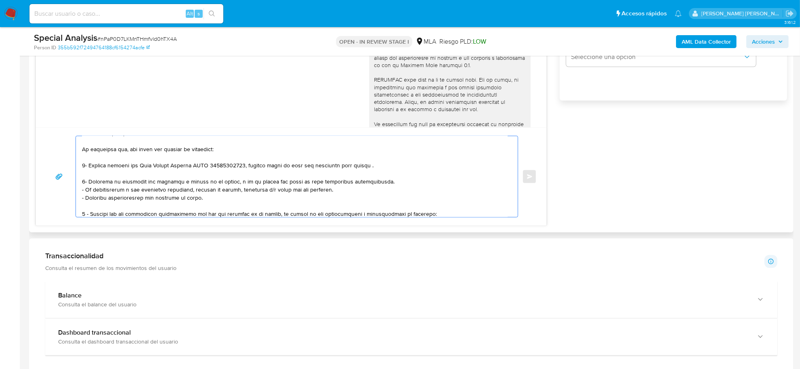
click at [370, 168] on textarea at bounding box center [295, 176] width 426 height 81
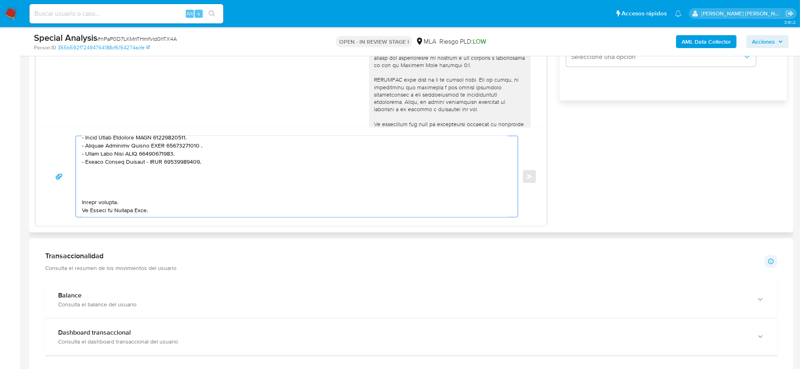
scroll to position [159, 0]
click at [116, 182] on textarea at bounding box center [295, 176] width 426 height 81
paste textarea "Es importante que sepas que, en caso de no responder a lo solicitado o si lo pr…"
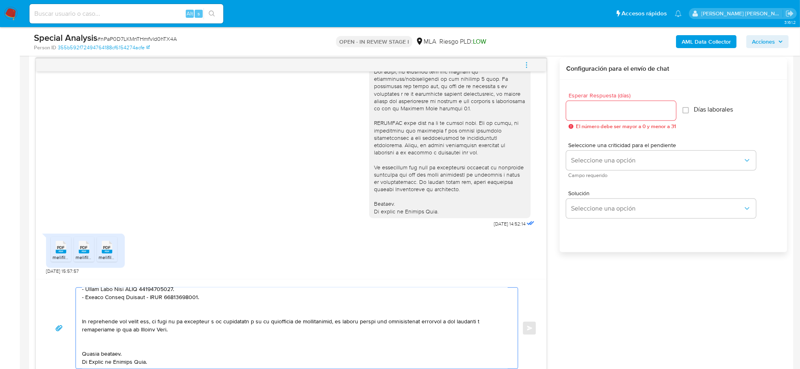
scroll to position [175, 0]
click at [365, 316] on textarea at bounding box center [295, 328] width 426 height 81
click at [431, 312] on textarea at bounding box center [295, 328] width 426 height 81
click at [452, 318] on textarea at bounding box center [295, 328] width 426 height 81
click at [453, 316] on textarea at bounding box center [295, 328] width 426 height 81
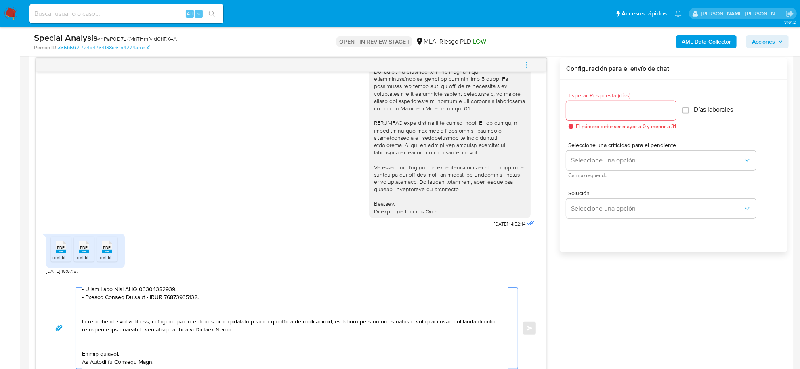
click at [449, 328] on textarea at bounding box center [295, 328] width 426 height 81
click at [496, 314] on textarea at bounding box center [295, 328] width 426 height 81
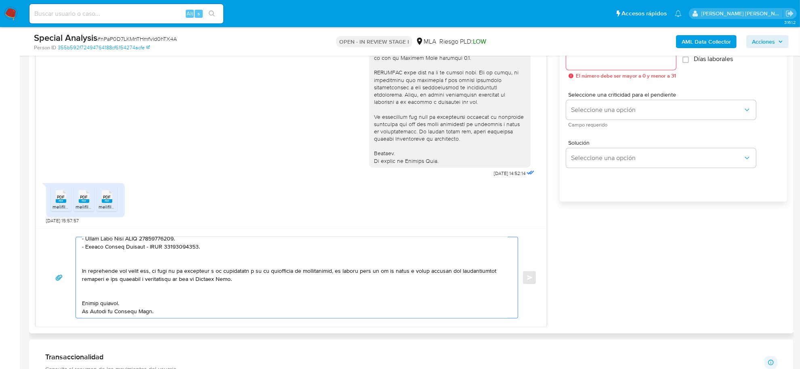
click at [106, 292] on textarea at bounding box center [295, 277] width 426 height 81
click at [97, 285] on textarea at bounding box center [295, 277] width 426 height 81
click at [91, 297] on textarea at bounding box center [295, 277] width 426 height 81
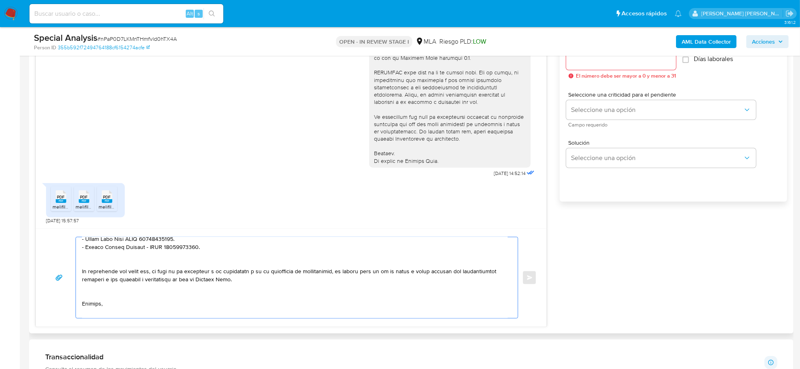
scroll to position [173, 0]
click at [91, 287] on textarea at bounding box center [295, 277] width 426 height 81
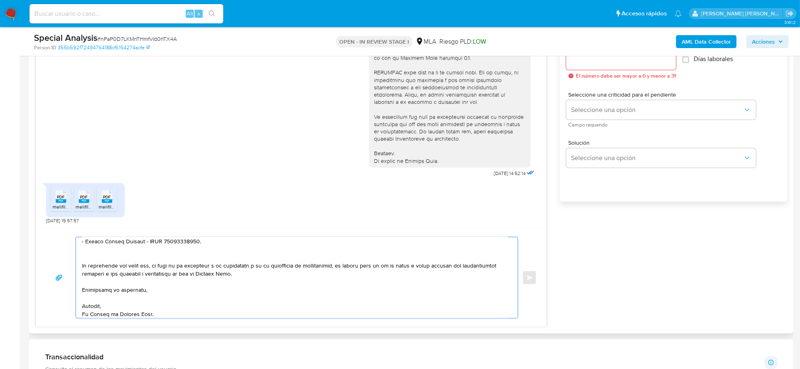
click at [97, 259] on textarea at bounding box center [295, 277] width 426 height 81
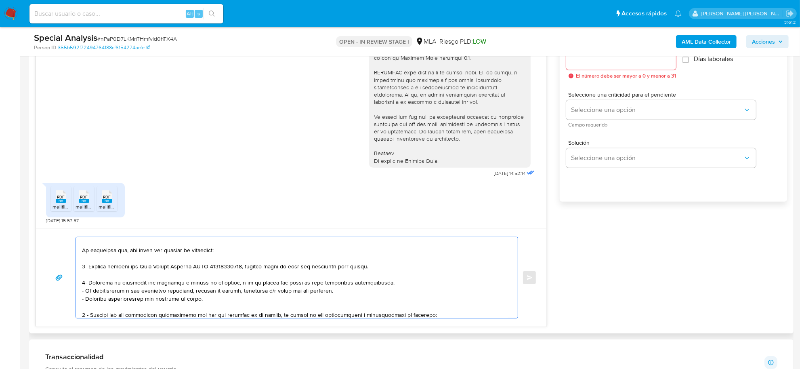
scroll to position [0, 0]
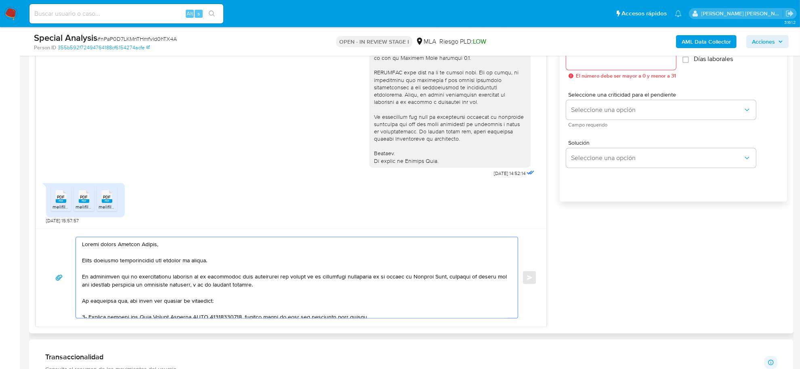
drag, startPoint x: 114, startPoint y: 301, endPoint x: 79, endPoint y: 303, distance: 34.4
click at [79, 303] on div at bounding box center [295, 277] width 438 height 81
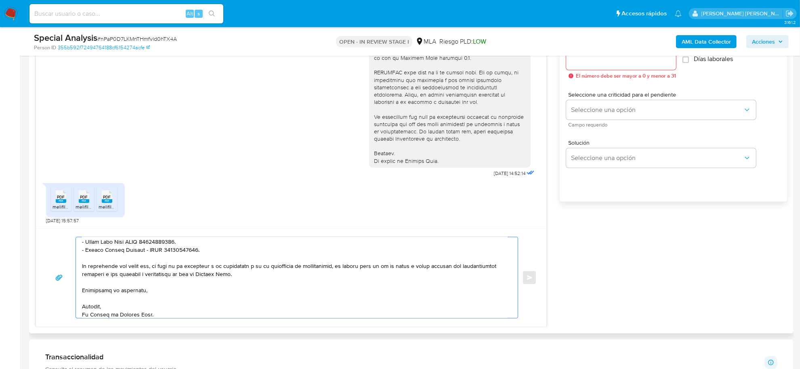
scroll to position [175, 0]
click at [106, 313] on textarea at bounding box center [295, 277] width 426 height 81
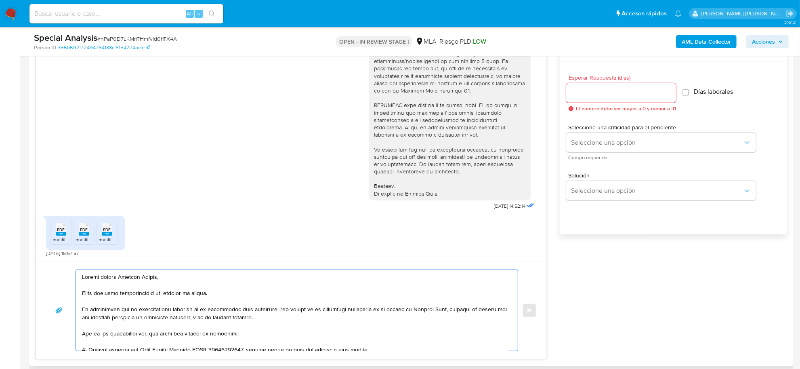
scroll to position [419, 0]
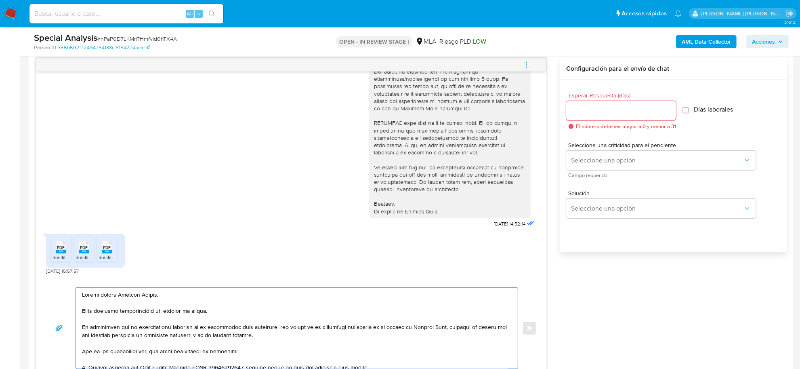
type textarea "Buenas tardes Roberto Daniel, Hemos recibido correctamente sus recibos de sueld…"
click at [614, 112] on input "Esperar Respuesta (días)" at bounding box center [621, 110] width 110 height 11
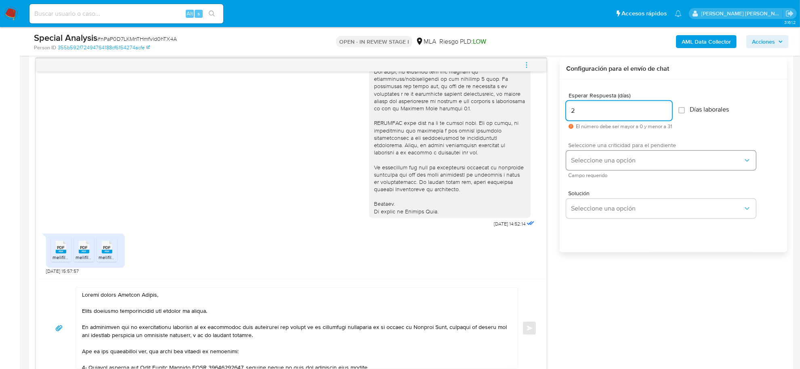
type input "2"
click at [619, 161] on span "Seleccione una opción" at bounding box center [657, 160] width 172 height 8
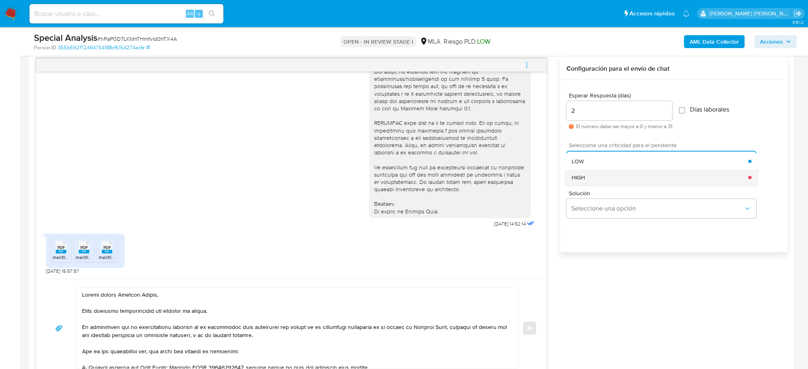
click at [613, 176] on div "HIGH" at bounding box center [660, 177] width 177 height 16
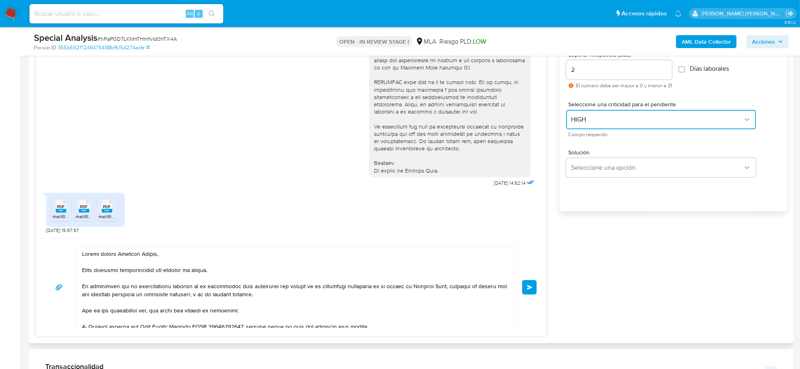
scroll to position [520, 0]
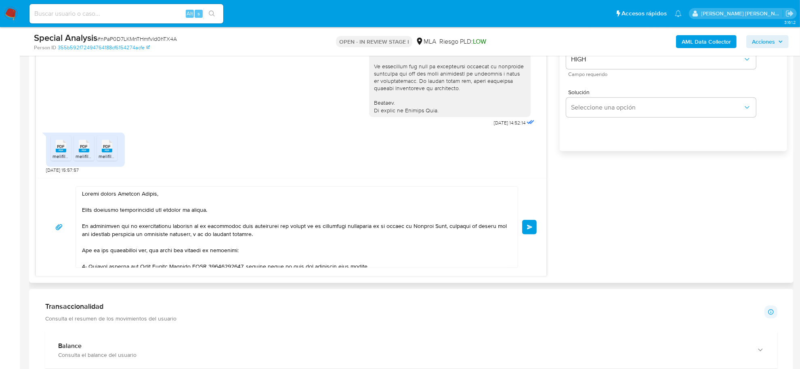
click at [530, 231] on button "Enviar" at bounding box center [529, 227] width 15 height 15
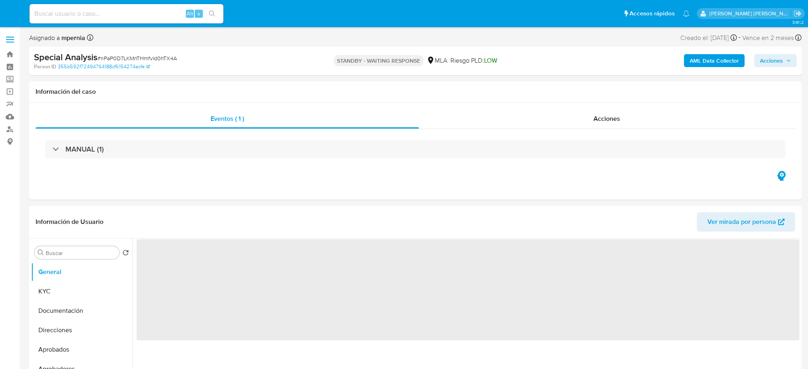
select select "10"
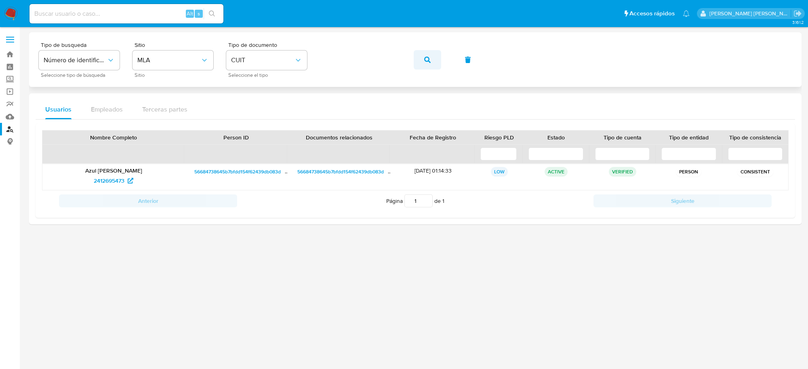
click at [428, 63] on span "button" at bounding box center [427, 60] width 6 height 18
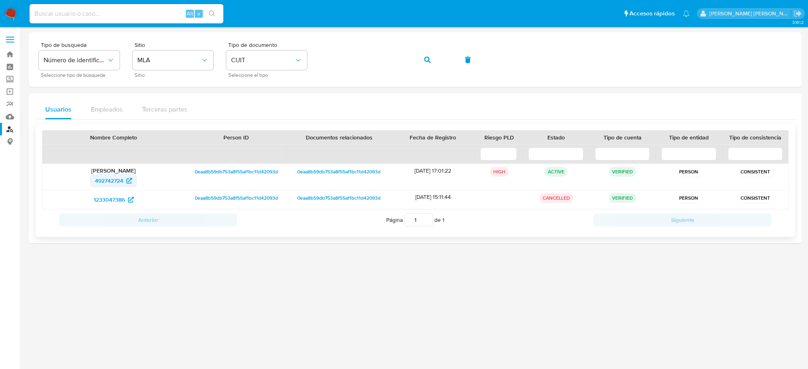
click at [107, 180] on span "492742724" at bounding box center [109, 180] width 28 height 13
click at [118, 195] on span "1233047386" at bounding box center [109, 199] width 31 height 13
click at [429, 64] on span "button" at bounding box center [427, 60] width 6 height 18
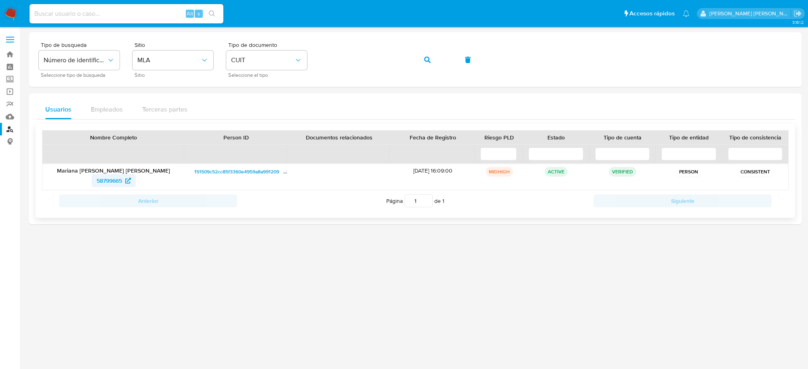
click at [112, 178] on span "58799665" at bounding box center [109, 180] width 25 height 13
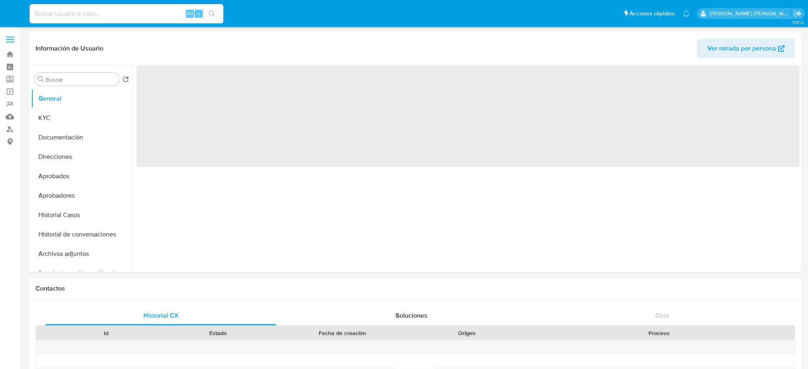
select select "10"
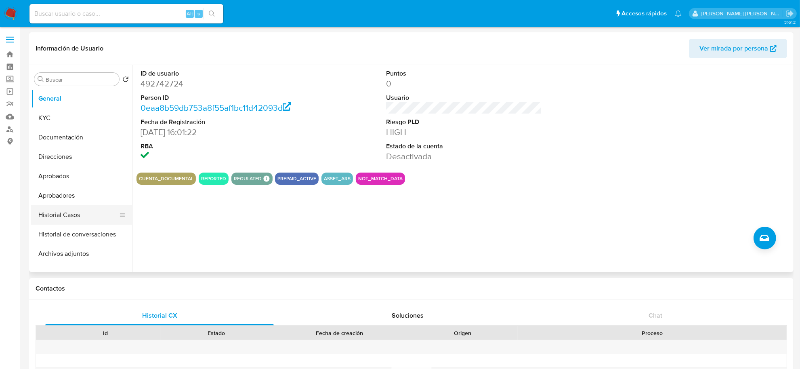
click at [67, 215] on button "Historial Casos" at bounding box center [78, 214] width 95 height 19
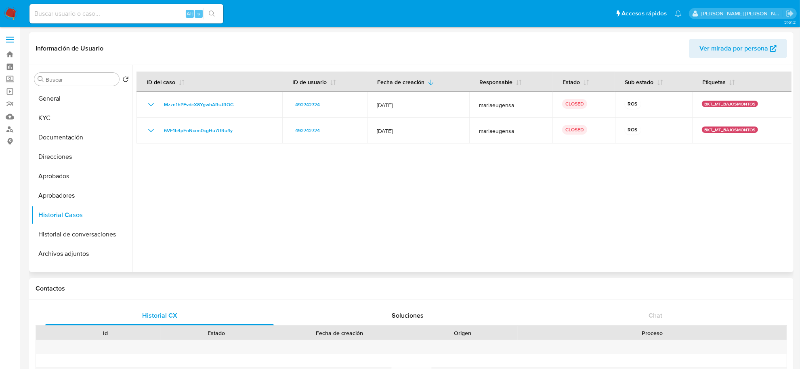
click at [251, 199] on div at bounding box center [462, 168] width 660 height 207
click at [52, 103] on button "General" at bounding box center [78, 98] width 95 height 19
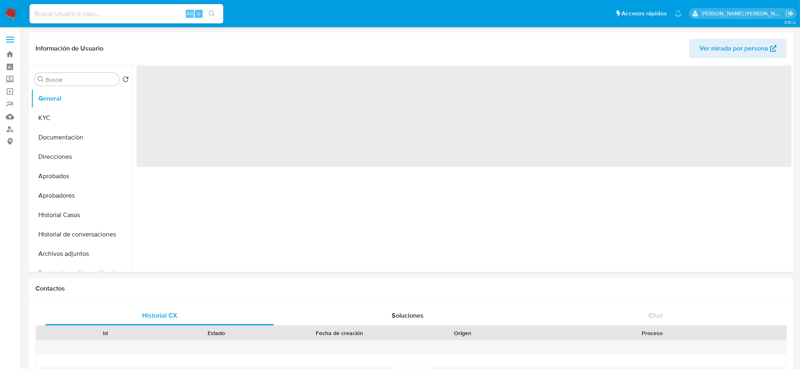
select select "10"
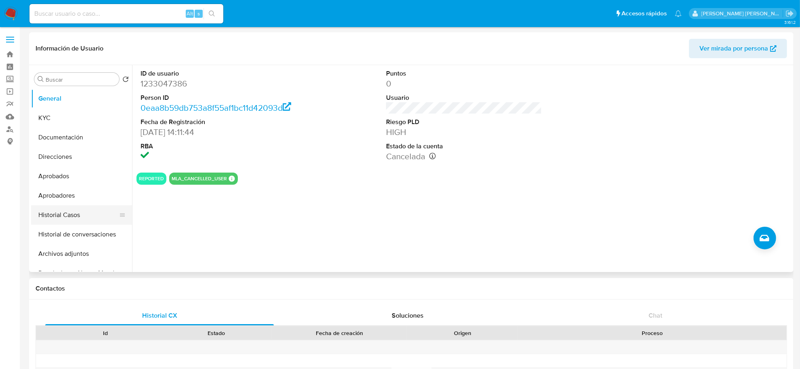
click at [61, 210] on button "Historial Casos" at bounding box center [78, 214] width 95 height 19
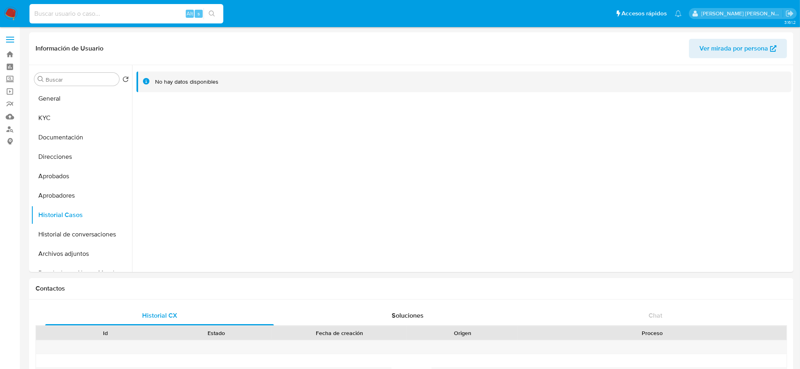
click at [138, 17] on input at bounding box center [126, 13] width 194 height 11
paste input "gO2IPnFyNPMxvvUF6uOySL8M"
type input "gO2IPnFyNPMxvvUF6uOySL8M"
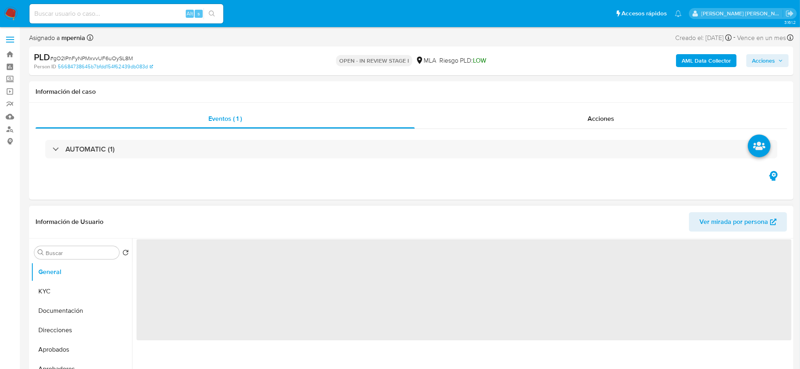
select select "10"
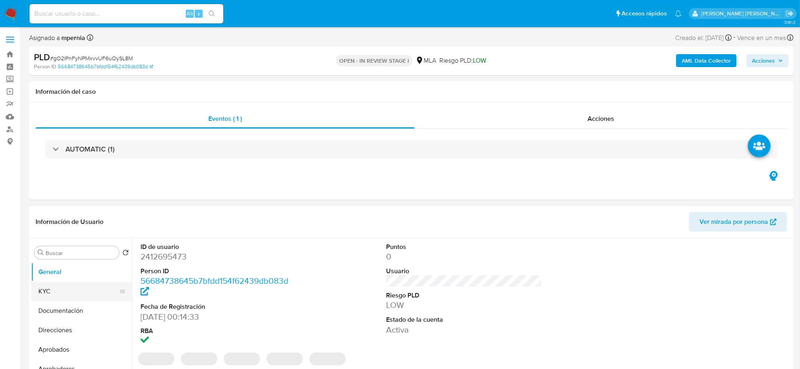
click at [55, 292] on button "KYC" at bounding box center [78, 291] width 95 height 19
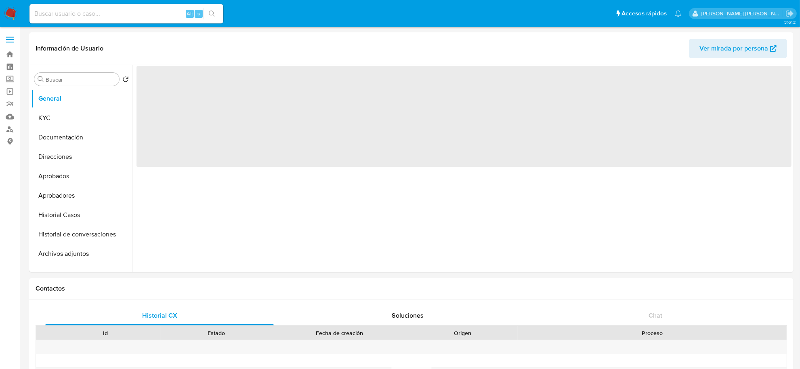
select select "10"
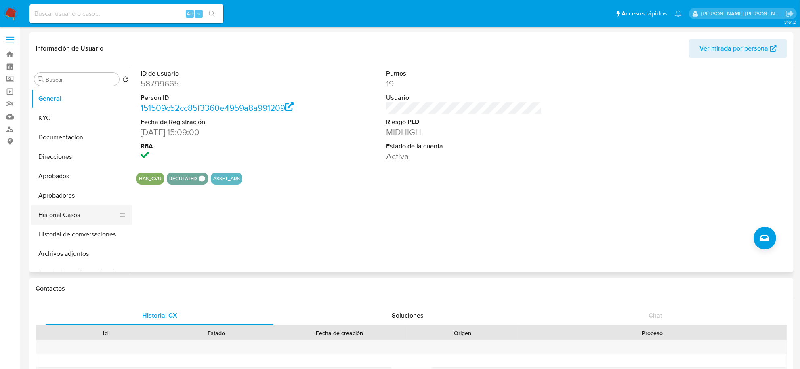
click at [59, 213] on button "Historial Casos" at bounding box center [78, 214] width 95 height 19
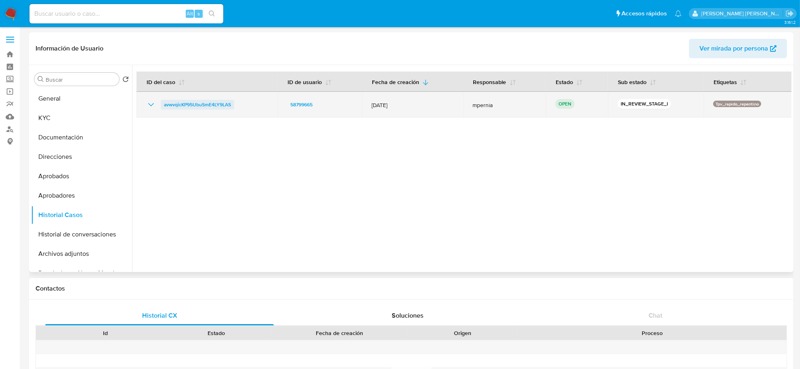
click at [193, 103] on span "avwvqicKP95UbuSmE4LY9LAS" at bounding box center [197, 105] width 67 height 10
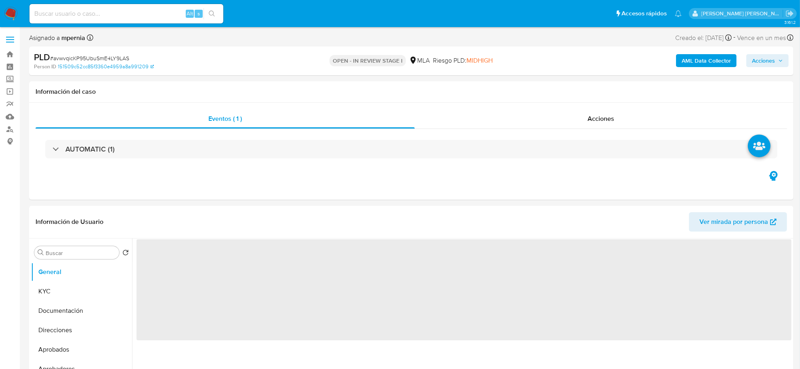
select select "10"
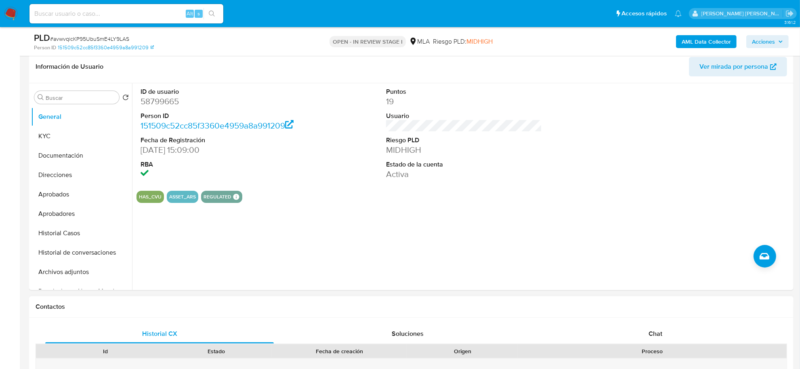
scroll to position [152, 0]
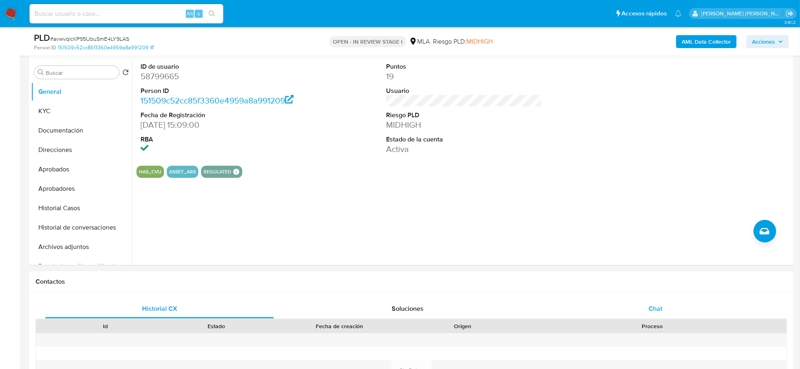
click at [645, 304] on div "Chat" at bounding box center [655, 308] width 229 height 19
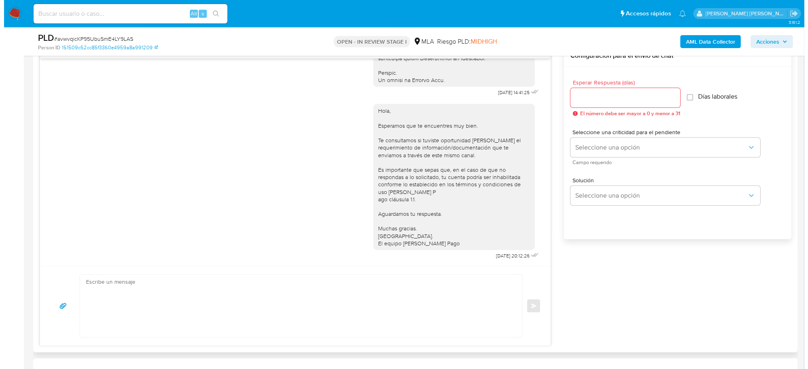
scroll to position [455, 0]
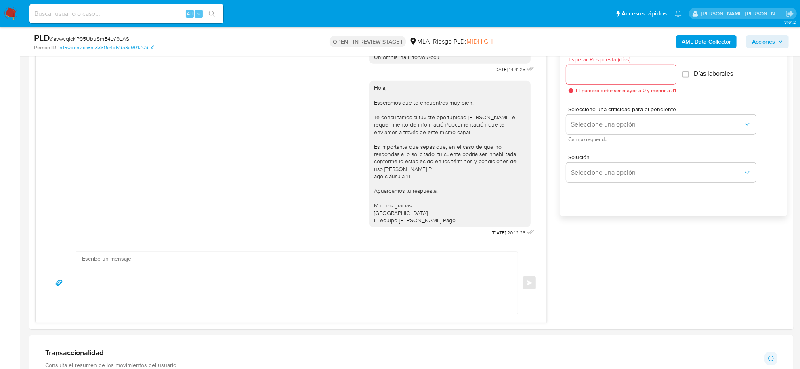
click at [696, 44] on b "AML Data Collector" at bounding box center [706, 41] width 49 height 13
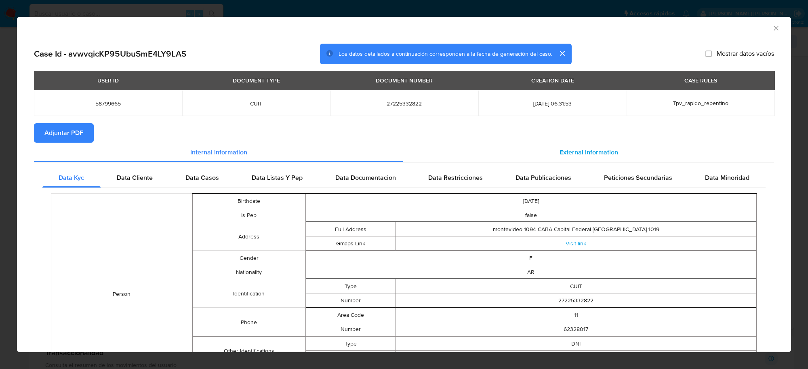
click at [560, 152] on span "External information" at bounding box center [589, 151] width 59 height 9
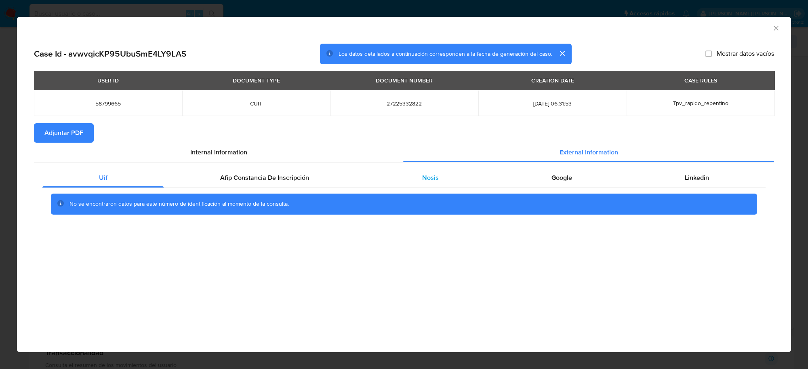
click at [441, 179] on div "Nosis" at bounding box center [430, 177] width 129 height 19
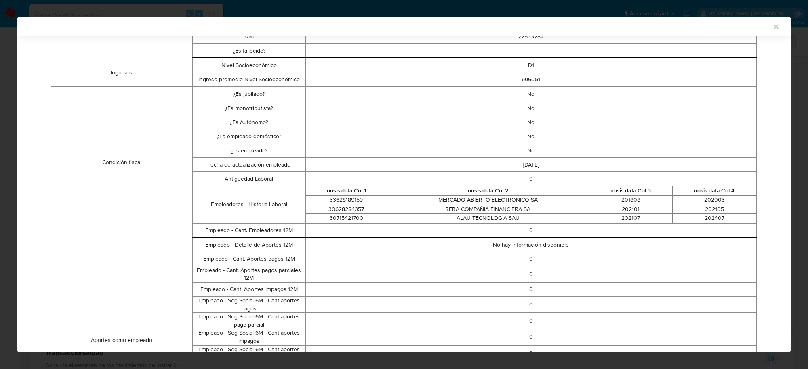
scroll to position [0, 0]
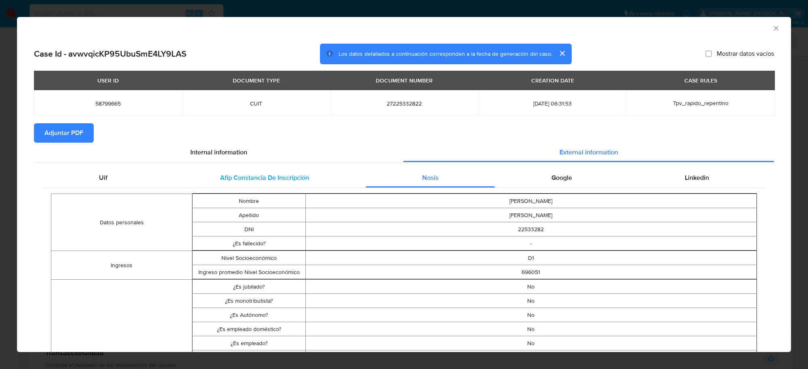
click at [267, 180] on span "Afip Constancia De Inscripción" at bounding box center [264, 177] width 89 height 9
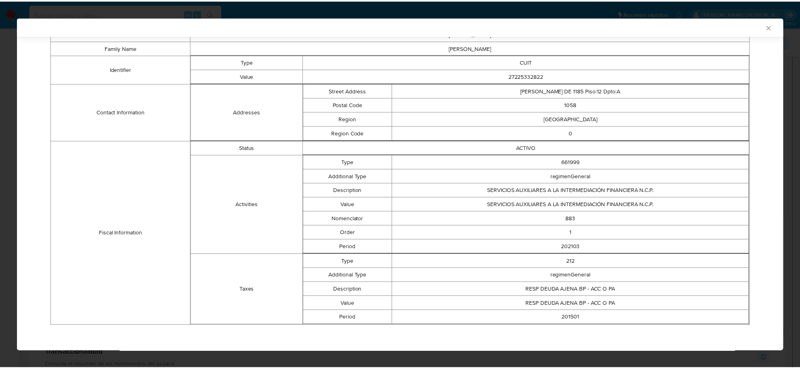
scroll to position [170, 0]
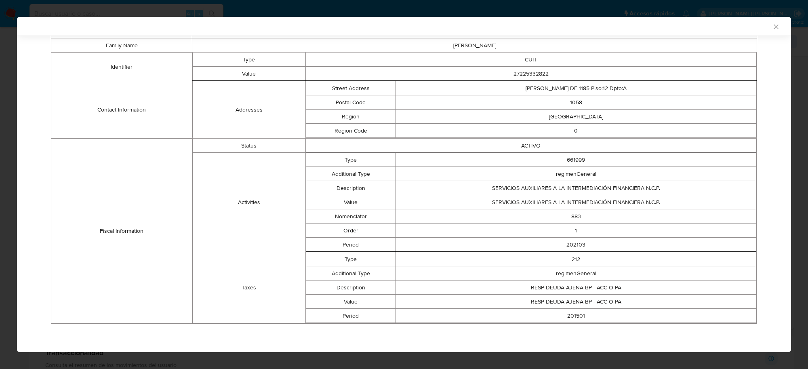
click at [772, 25] on icon "Cerrar ventana" at bounding box center [776, 27] width 8 height 8
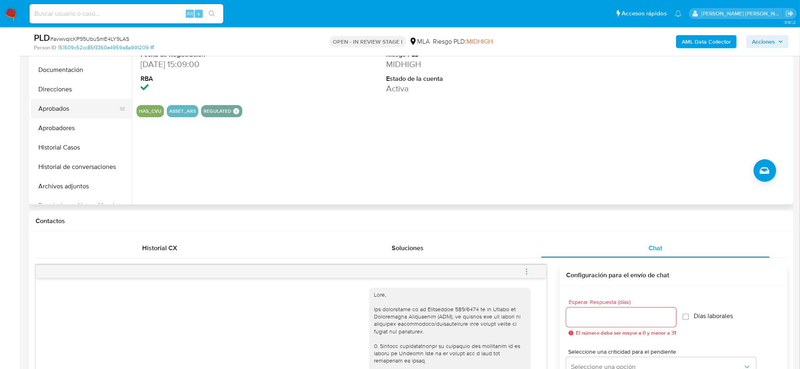
scroll to position [152, 0]
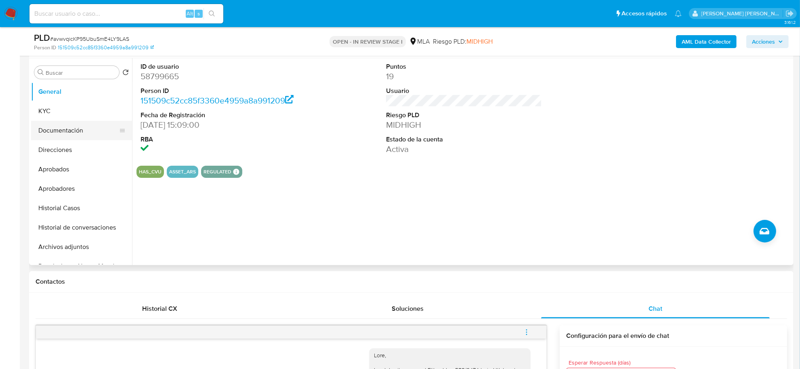
click at [67, 135] on button "Documentación" at bounding box center [78, 130] width 95 height 19
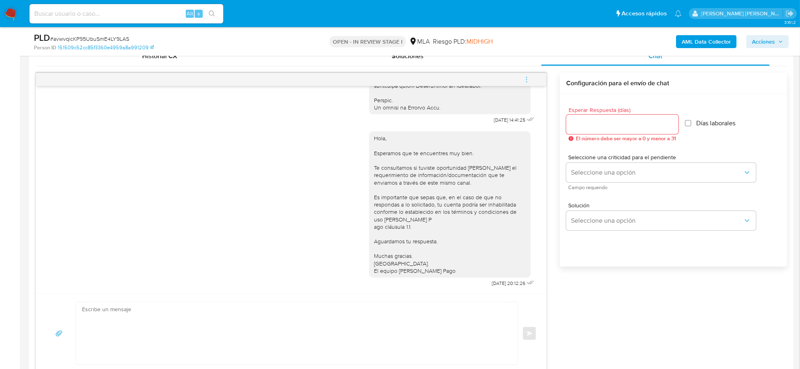
scroll to position [429, 0]
click at [218, 313] on textarea at bounding box center [295, 333] width 426 height 62
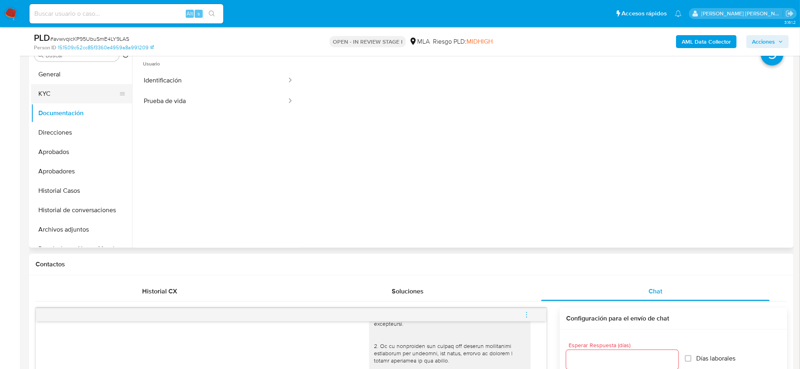
scroll to position [152, 0]
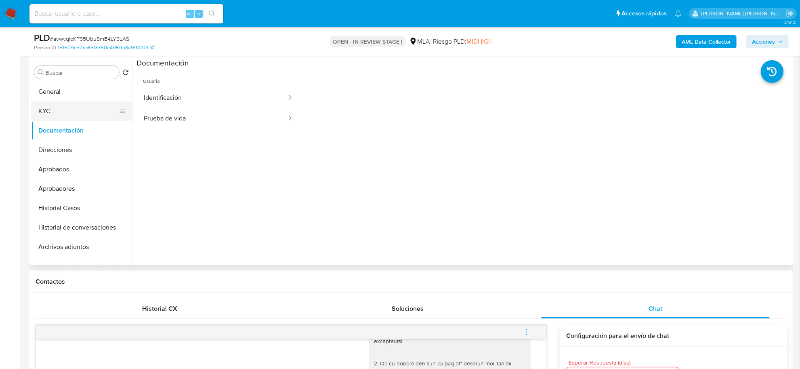
click at [51, 110] on button "KYC" at bounding box center [78, 110] width 95 height 19
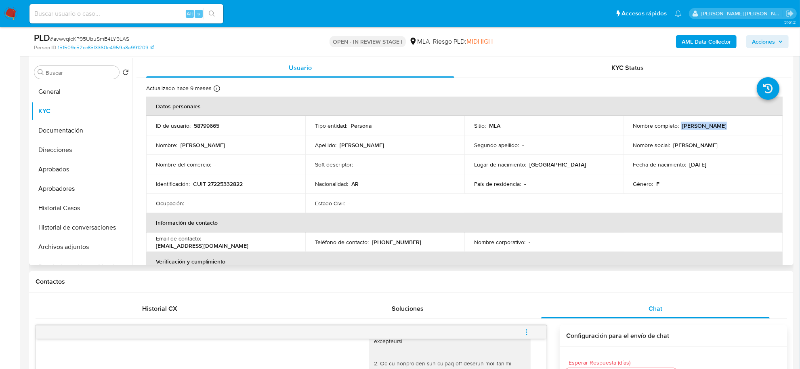
drag, startPoint x: 679, startPoint y: 126, endPoint x: 715, endPoint y: 128, distance: 36.4
click at [715, 128] on div "Nombre completo : [PERSON_NAME]" at bounding box center [703, 125] width 140 height 7
copy div "[PERSON_NAME]"
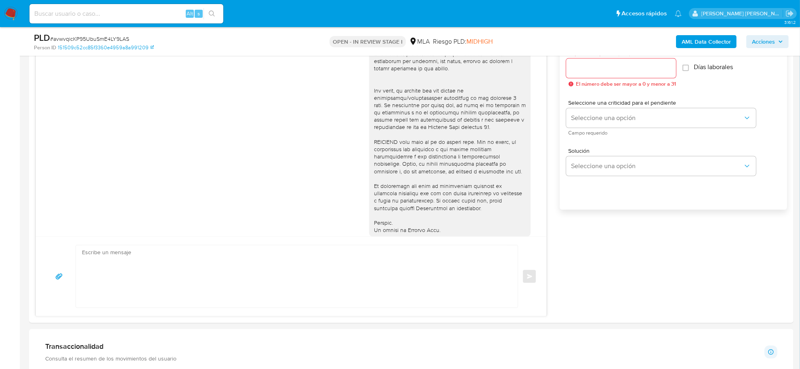
scroll to position [556, 0]
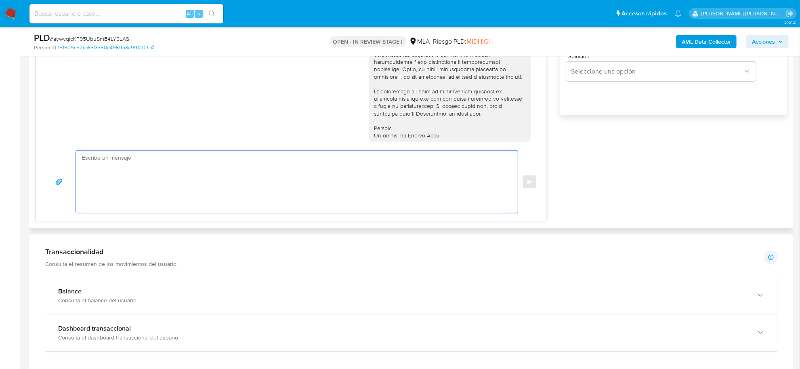
click at [115, 177] on textarea at bounding box center [295, 182] width 426 height 62
paste textarea "[PERSON_NAME]"
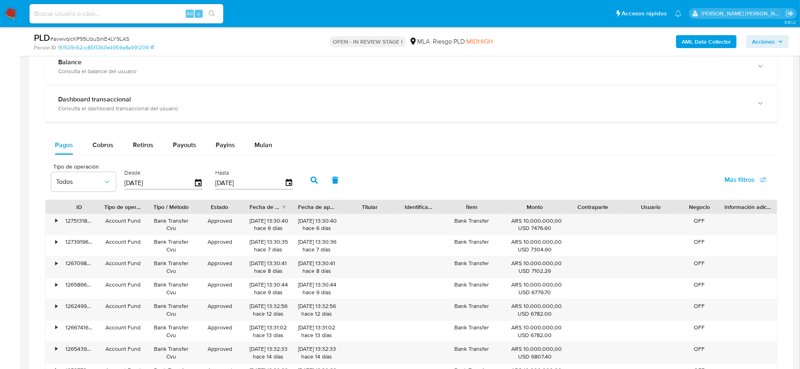
scroll to position [758, 0]
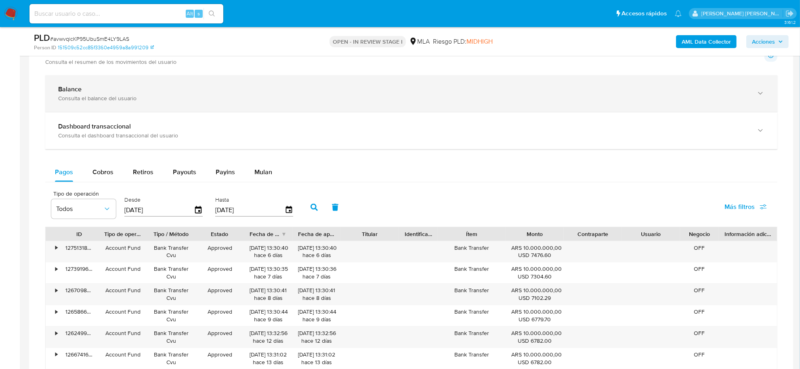
click at [99, 103] on div "Balance Consulta el balance del usuario" at bounding box center [411, 93] width 732 height 37
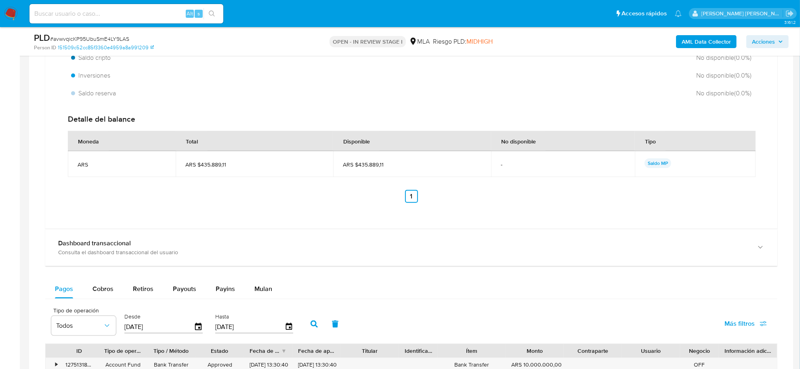
scroll to position [909, 0]
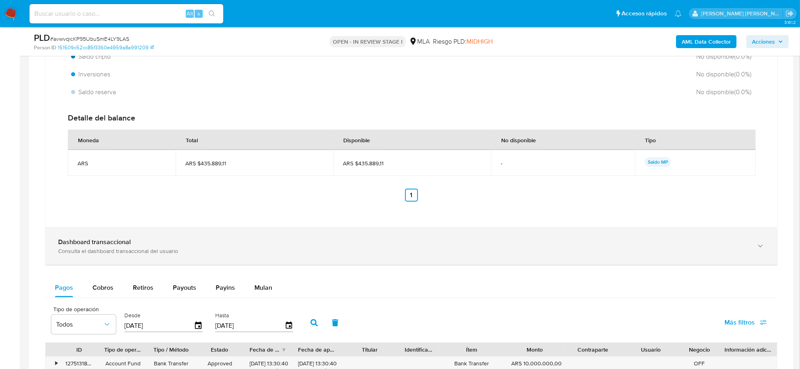
click at [124, 253] on div "Consulta el dashboard transaccional del usuario" at bounding box center [403, 250] width 690 height 7
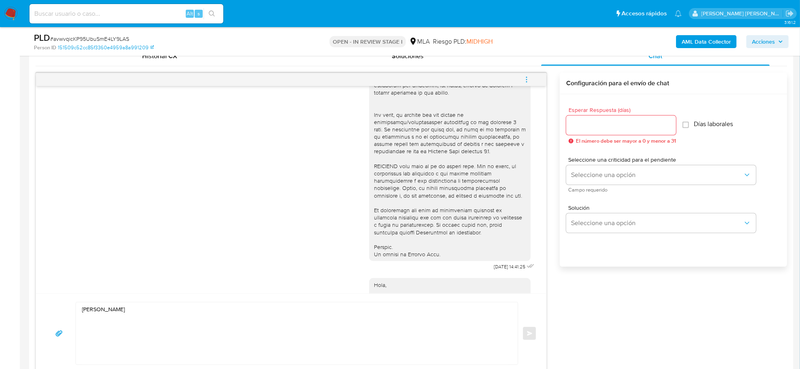
scroll to position [278, 0]
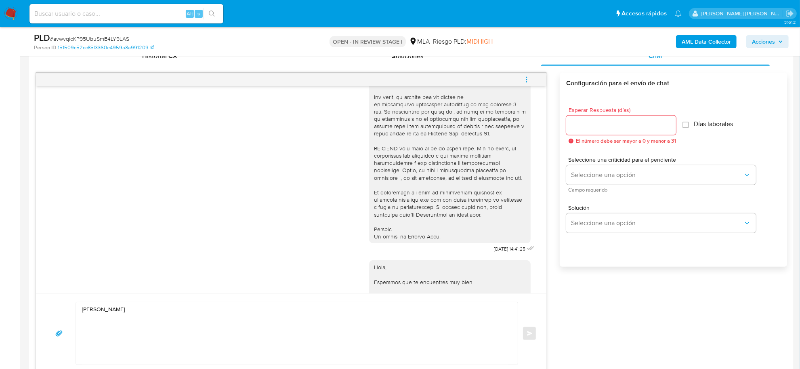
click at [143, 310] on textarea "[PERSON_NAME]" at bounding box center [295, 333] width 426 height 62
paste textarea "En función de las operaciones registradas en tu cuenta [PERSON_NAME] Pago, nece…"
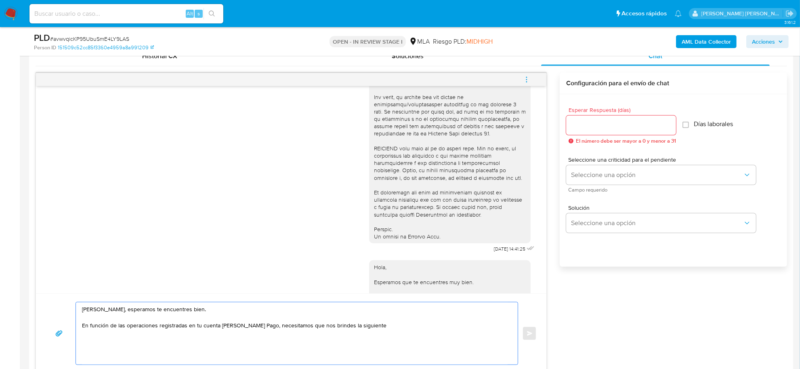
click at [263, 326] on textarea "[PERSON_NAME], esperamos te encuentres bien. En función de las operaciones regi…" at bounding box center [295, 333] width 426 height 62
click at [453, 327] on textarea "[PERSON_NAME], esperamos te encuentres bien. En función de las operaciones regi…" at bounding box center [295, 333] width 426 height 62
paste textarea "- Detalla la actividad que realizas a través de tu cuenta."
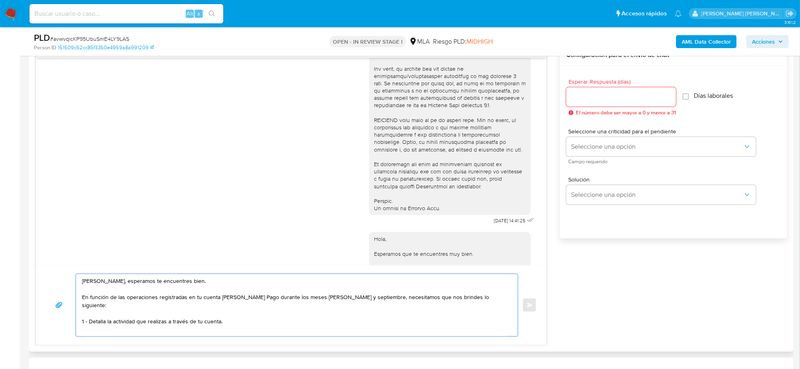
scroll to position [455, 0]
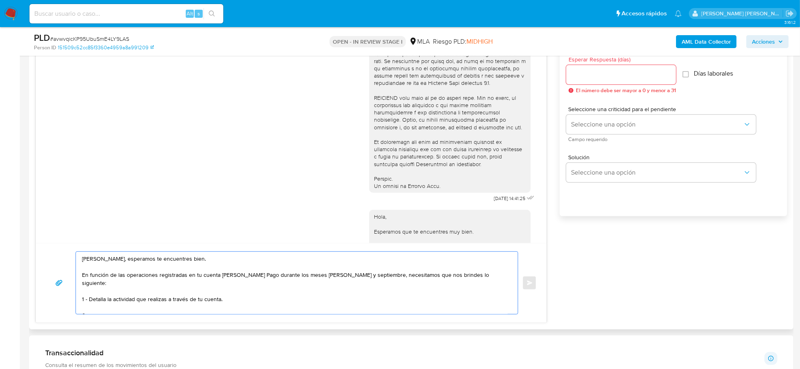
paste textarea "documentación."
click at [92, 308] on textarea "[PERSON_NAME], esperamos te encuentres bien. En función de las operaciones regi…" at bounding box center [295, 283] width 426 height 62
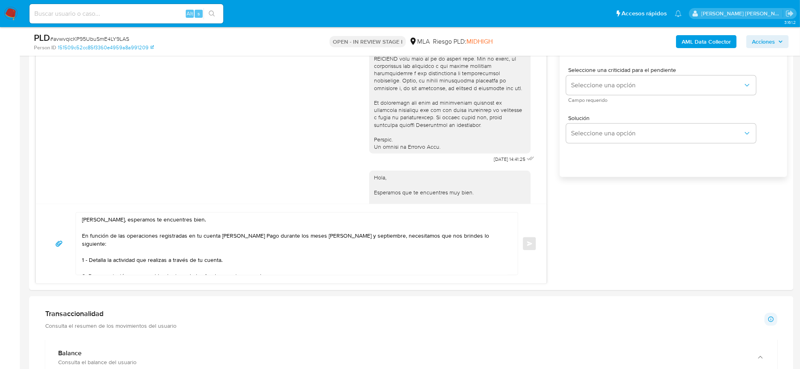
scroll to position [556, 0]
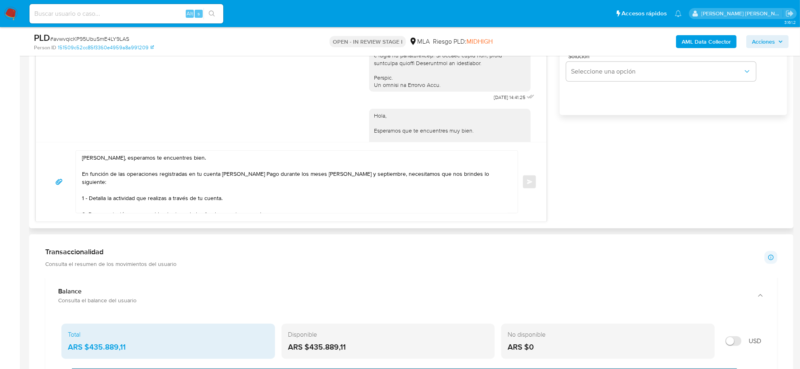
click at [281, 204] on textarea "[PERSON_NAME], esperamos te encuentres bien. En función de las operaciones regi…" at bounding box center [295, 182] width 426 height 62
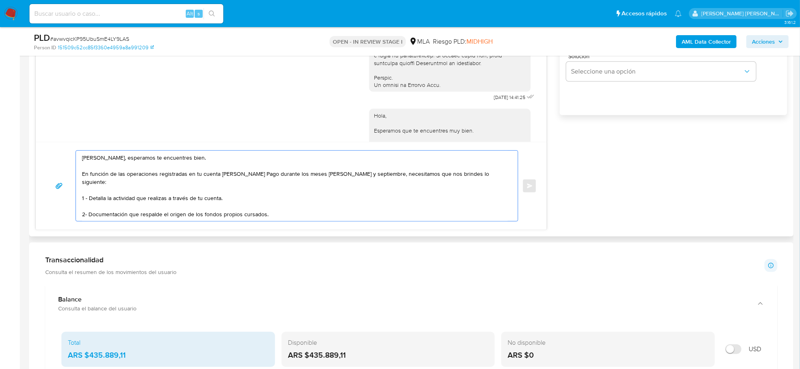
paste textarea "Tené en cuenta que, además de los ejemplos mencionados, podés adjuntar voluntar…"
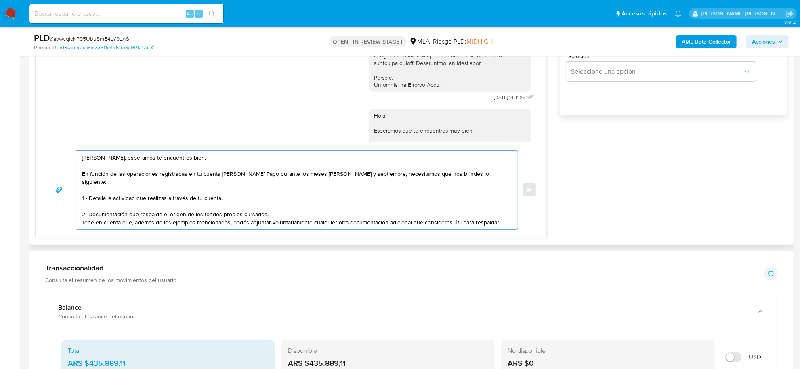
drag, startPoint x: 132, startPoint y: 214, endPoint x: 232, endPoint y: 216, distance: 100.6
click at [245, 215] on textarea "[PERSON_NAME], esperamos te encuentres bien. En función de las operaciones regi…" at bounding box center [295, 190] width 426 height 78
click at [247, 217] on textarea "[PERSON_NAME], esperamos te encuentres bien. En función de las operaciones regi…" at bounding box center [295, 190] width 426 height 78
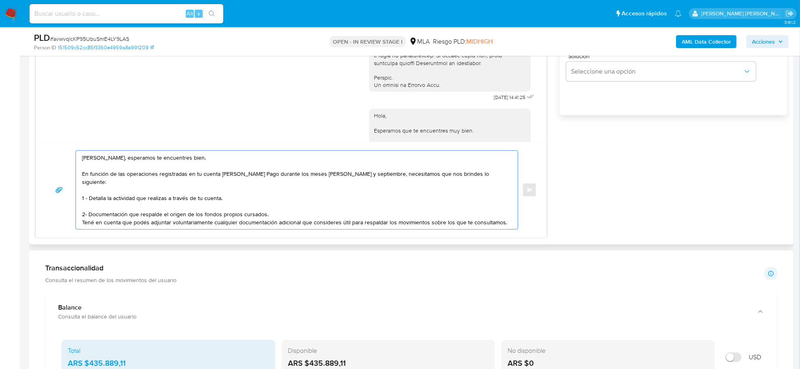
click at [292, 215] on textarea "[PERSON_NAME], esperamos te encuentres bien. En función de las operaciones regi…" at bounding box center [295, 190] width 426 height 78
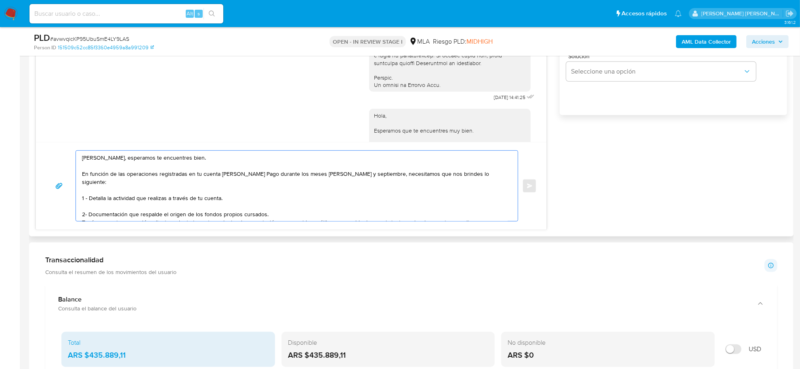
click at [482, 215] on textarea "[PERSON_NAME], esperamos te encuentres bien. En función de las operaciones regi…" at bounding box center [295, 186] width 426 height 70
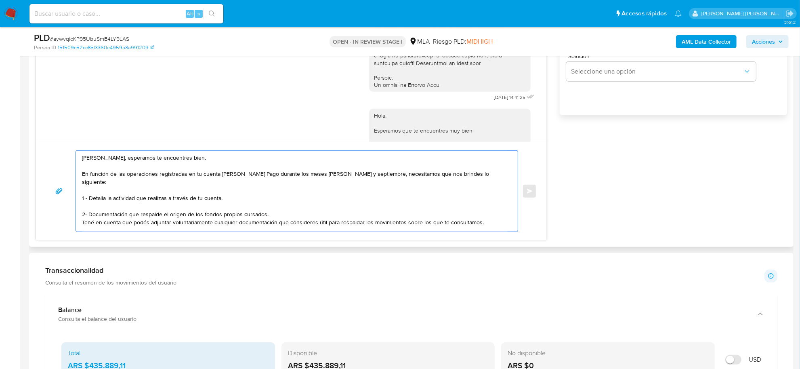
scroll to position [5, 0]
paste textarea "Es importante que sepas que, en caso de no responder a lo solicitado o si lo pr…"
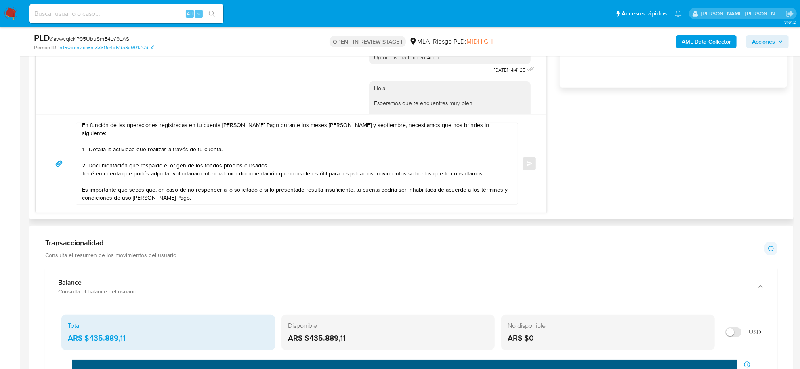
scroll to position [606, 0]
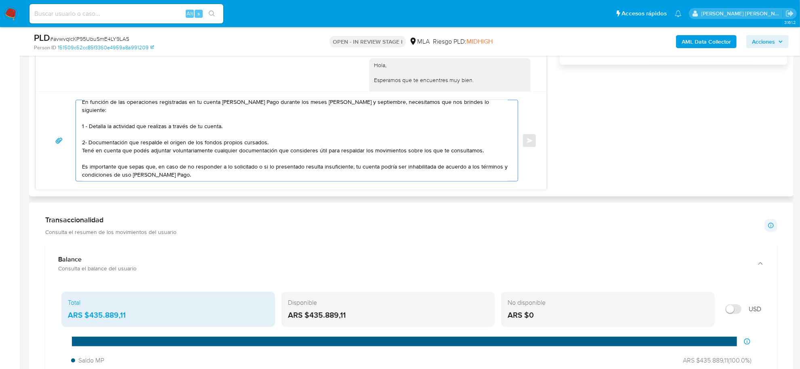
click at [201, 168] on textarea "[PERSON_NAME], esperamos te encuentres bien. En función de las operaciones regi…" at bounding box center [295, 140] width 426 height 81
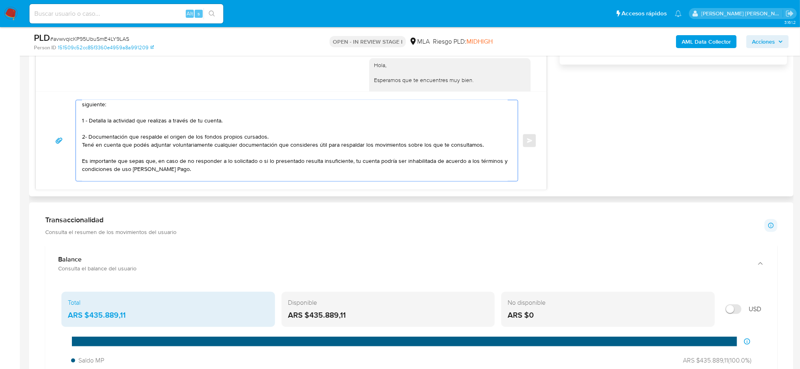
scroll to position [35, 0]
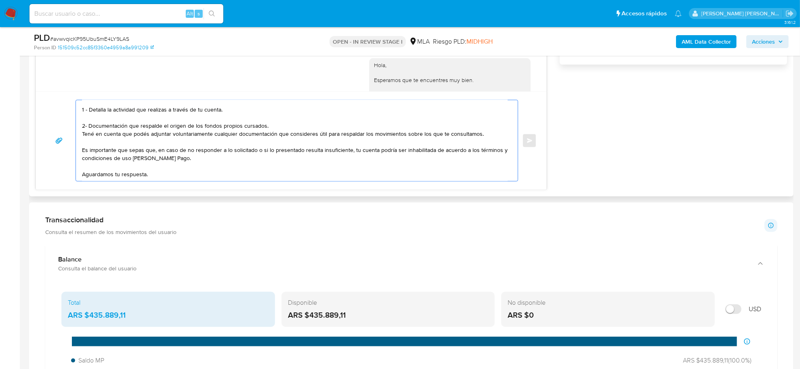
paste textarea "Muchas gracias. [GEOGRAPHIC_DATA], Equipo [PERSON_NAME] Pago."
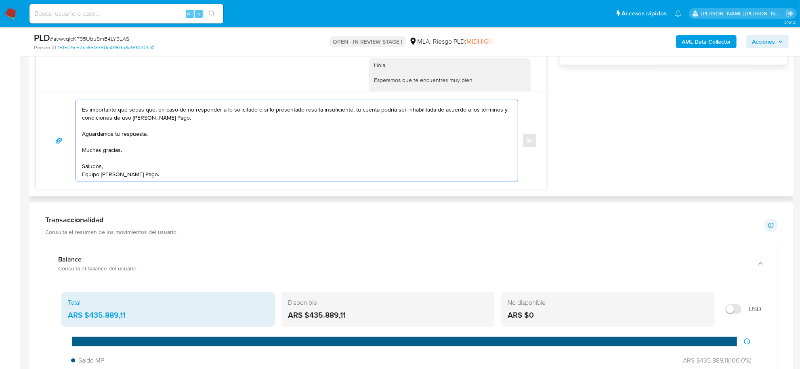
scroll to position [78, 0]
click at [127, 173] on textarea "[PERSON_NAME], esperamos te encuentres bien. En función de las operaciones regi…" at bounding box center [295, 140] width 426 height 81
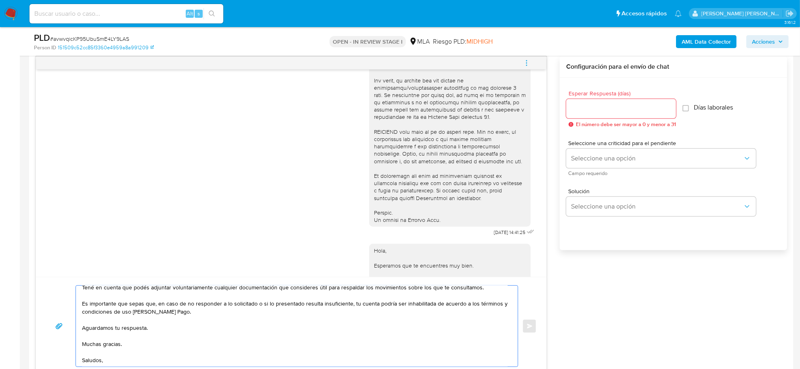
scroll to position [404, 0]
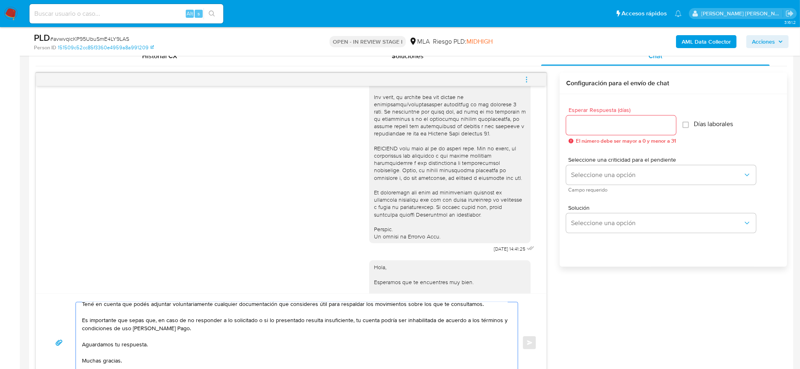
type textarea "[PERSON_NAME], esperamos te encuentres bien. En función de las operaciones regi…"
click at [590, 126] on input "Esperar Respuesta (días)" at bounding box center [621, 125] width 110 height 11
type input "2"
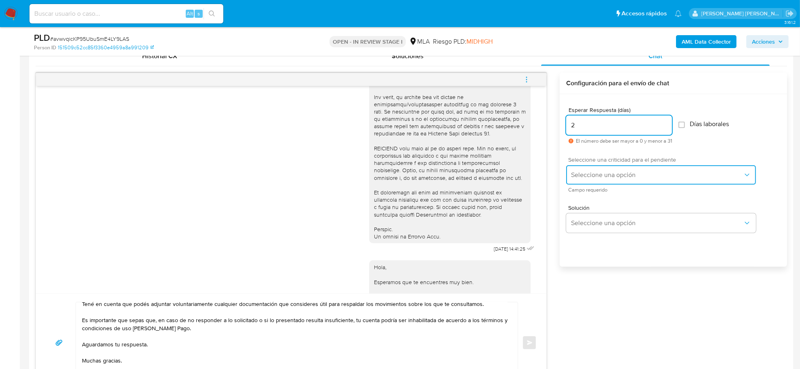
drag, startPoint x: 581, startPoint y: 172, endPoint x: 584, endPoint y: 176, distance: 4.9
click at [582, 172] on span "Seleccione una opción" at bounding box center [657, 175] width 172 height 8
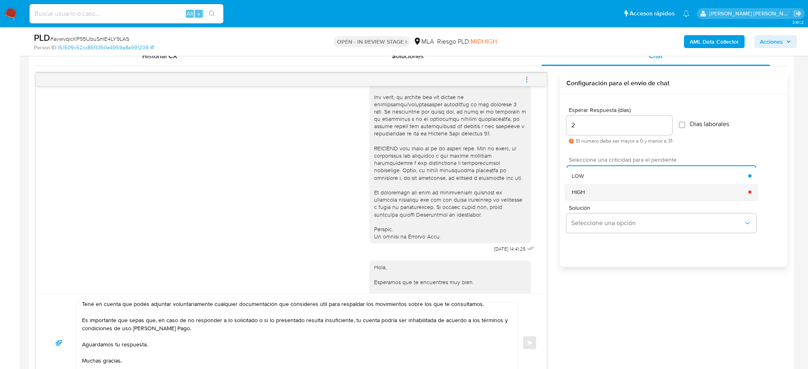
click at [597, 195] on div "HIGH" at bounding box center [660, 192] width 177 height 16
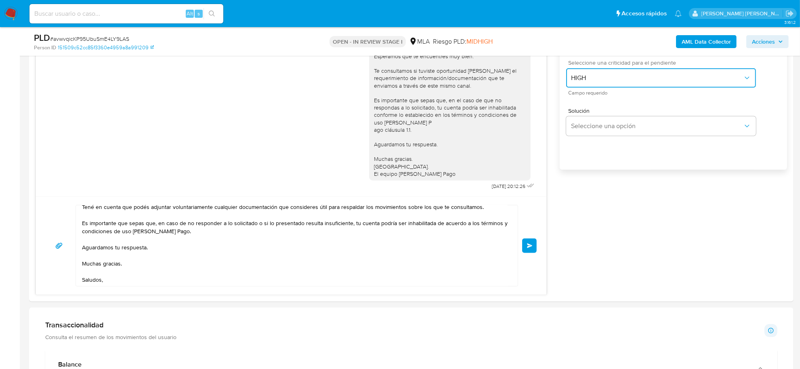
scroll to position [505, 0]
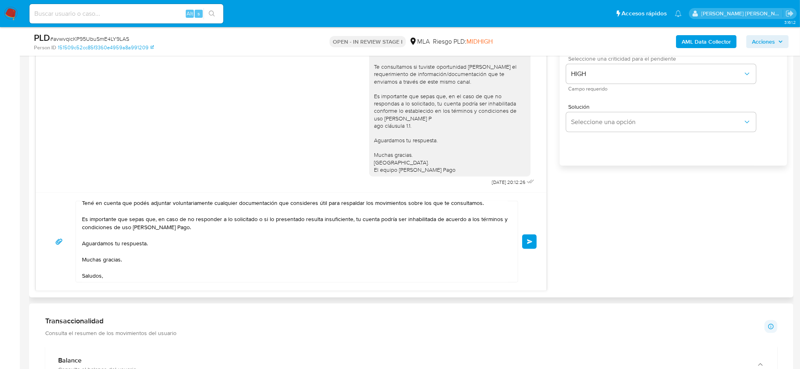
click at [530, 246] on button "Enviar" at bounding box center [529, 241] width 15 height 15
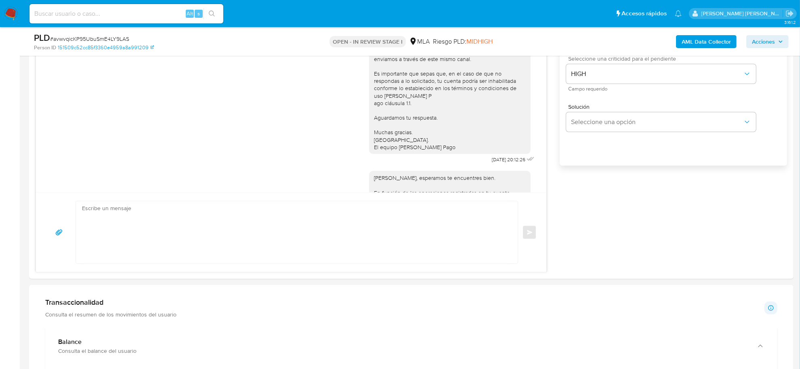
scroll to position [637, 0]
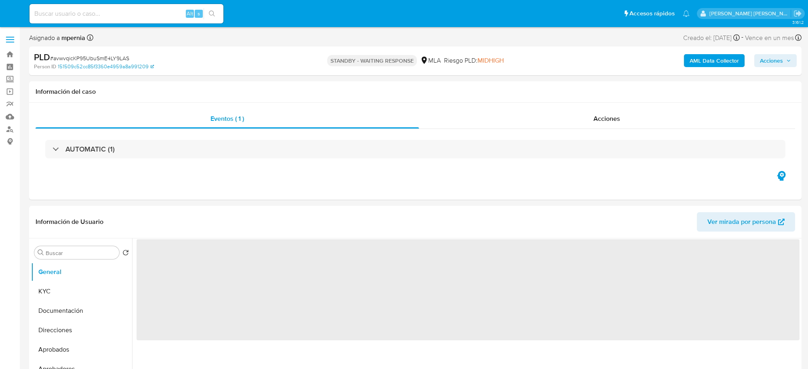
select select "10"
